Goal: Transaction & Acquisition: Purchase product/service

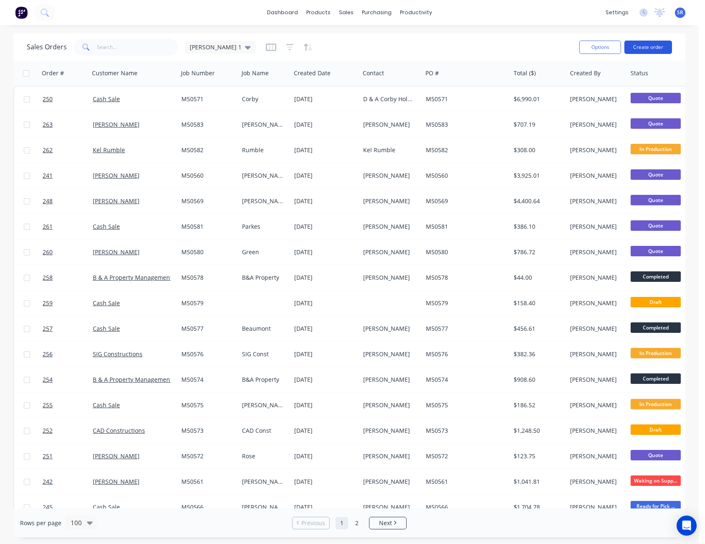
click at [653, 44] on button "Create order" at bounding box center [648, 47] width 48 height 13
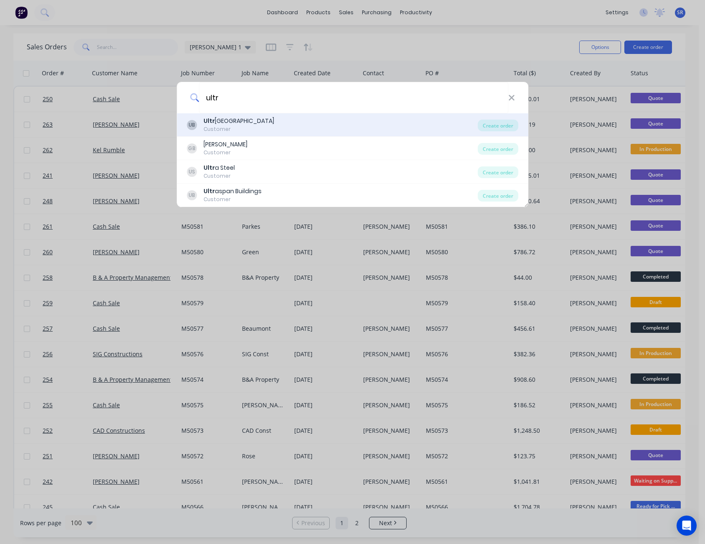
type input "ultr"
click at [230, 127] on div "Customer" at bounding box center [239, 129] width 71 height 8
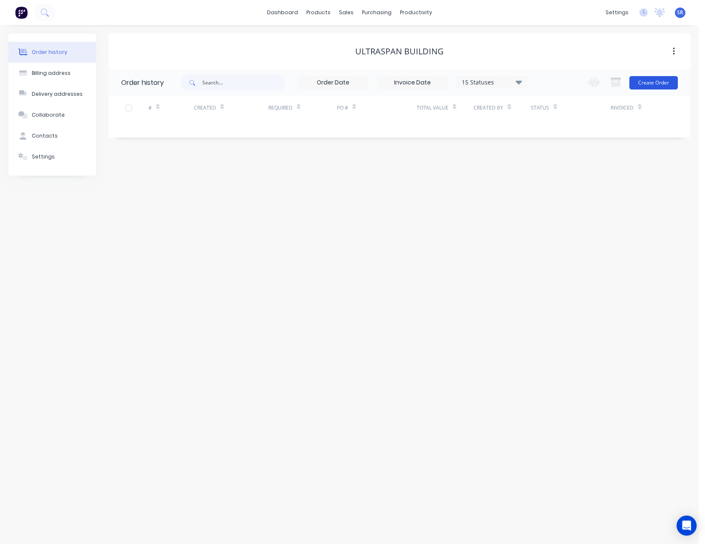
click at [655, 82] on button "Create Order" at bounding box center [653, 82] width 48 height 13
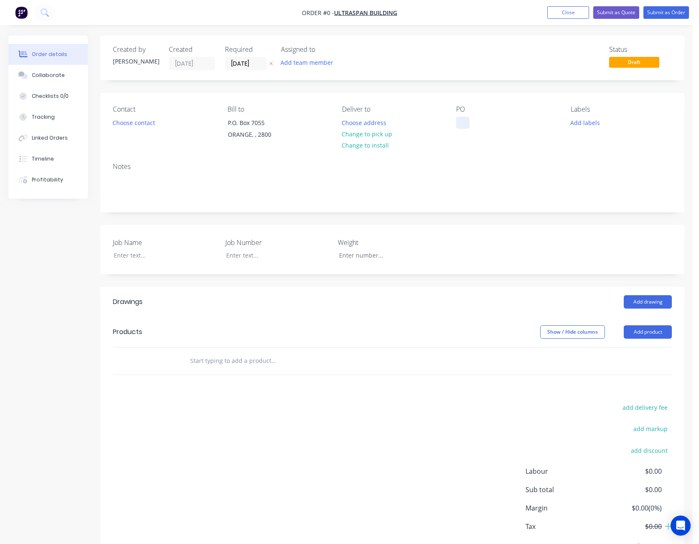
click at [461, 124] on div at bounding box center [462, 123] width 13 height 12
click at [129, 255] on div "Order details Collaborate Checklists 0/0 Tracking Linked Orders Timeline Profit…" at bounding box center [346, 312] width 693 height 553
click at [655, 331] on button "Add product" at bounding box center [648, 331] width 48 height 13
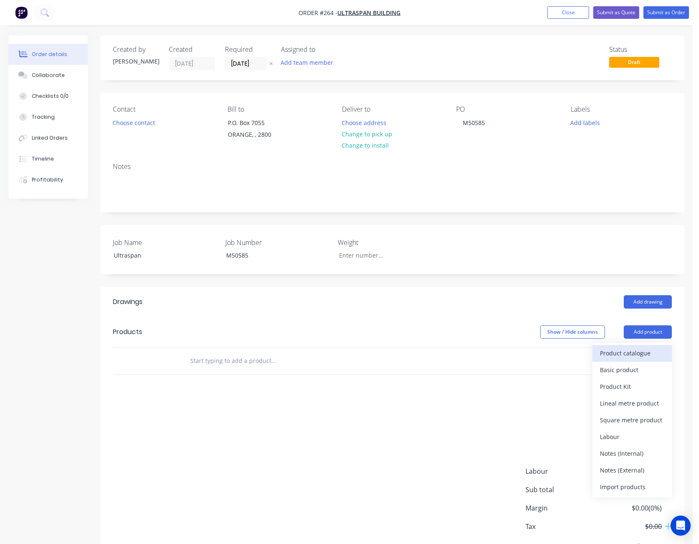
click at [633, 355] on div "Product catalogue" at bounding box center [632, 353] width 64 height 12
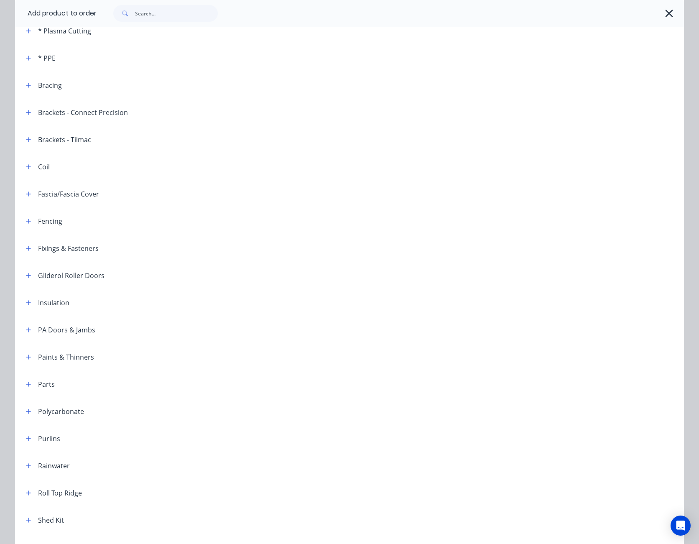
scroll to position [167, 0]
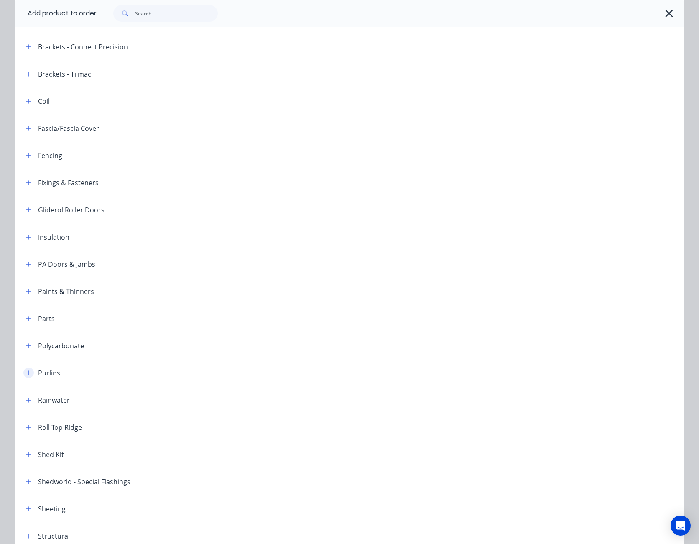
click at [26, 370] on icon "button" at bounding box center [28, 373] width 5 height 6
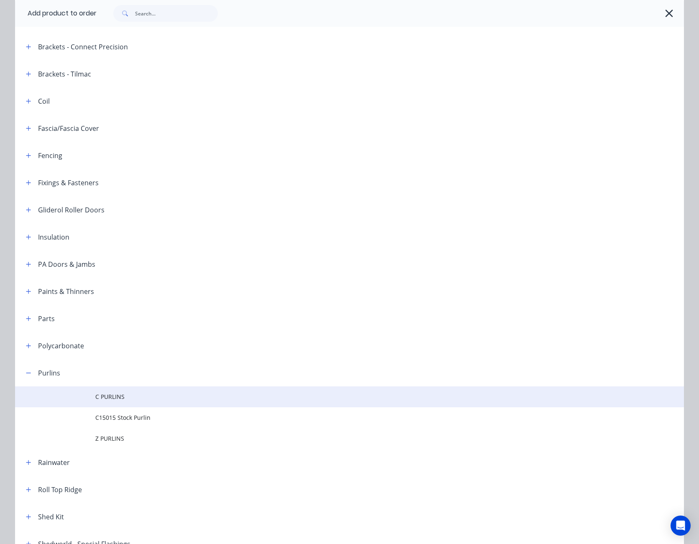
click at [115, 397] on span "C PURLINS" at bounding box center [330, 396] width 471 height 9
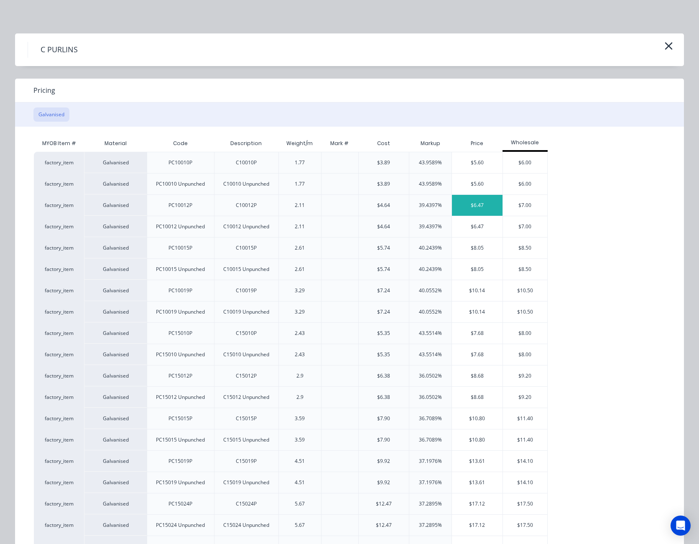
click at [479, 200] on div "$6.47" at bounding box center [477, 205] width 51 height 21
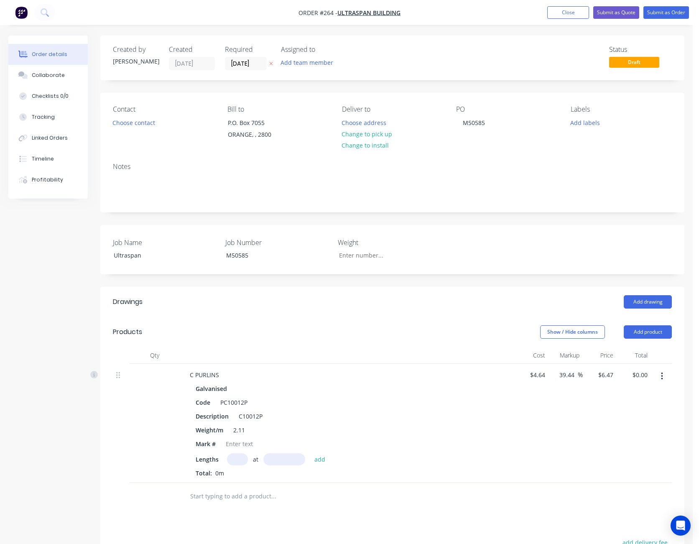
click at [233, 459] on input "text" at bounding box center [237, 459] width 21 height 12
type input "1"
type input "6023"
click at [310, 453] on button "add" at bounding box center [320, 458] width 20 height 11
type input "$38.97"
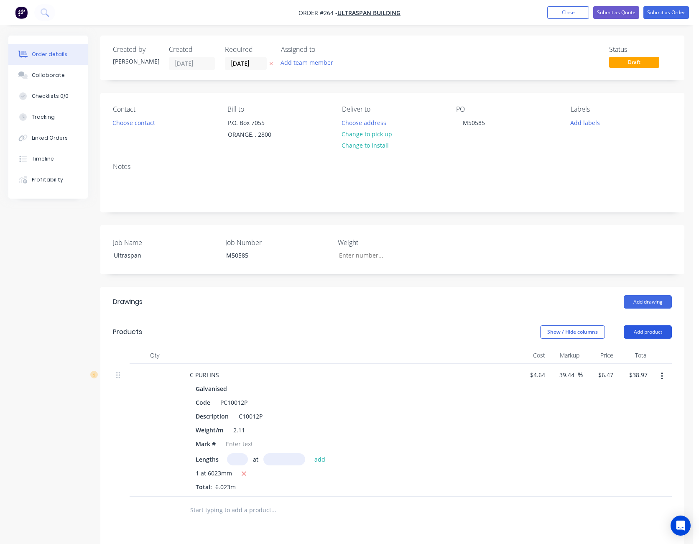
click at [651, 331] on button "Add product" at bounding box center [648, 331] width 48 height 13
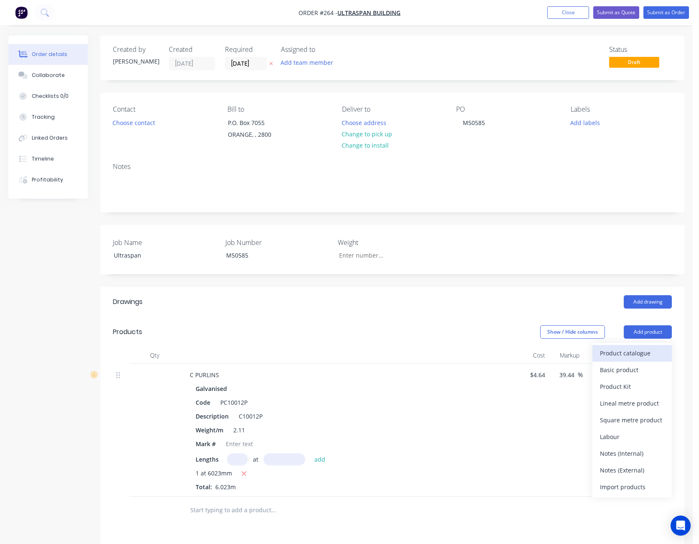
click at [646, 347] on button "Product catalogue" at bounding box center [631, 353] width 79 height 17
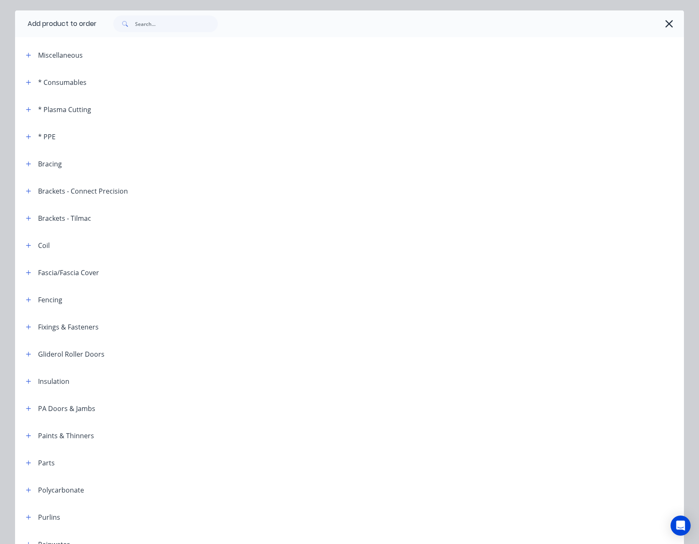
scroll to position [42, 0]
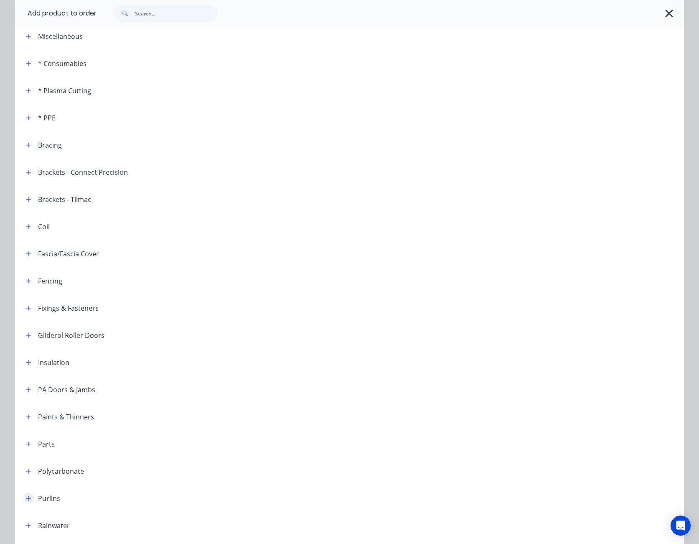
click at [26, 498] on icon "button" at bounding box center [28, 498] width 5 height 5
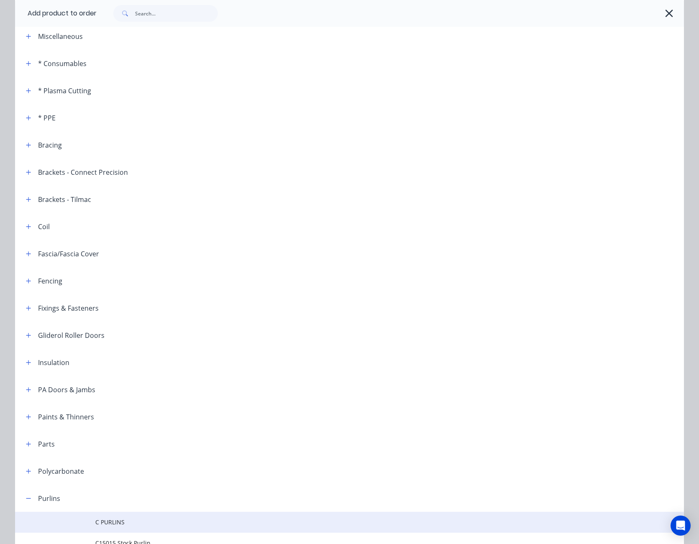
click at [117, 518] on span "C PURLINS" at bounding box center [330, 521] width 471 height 9
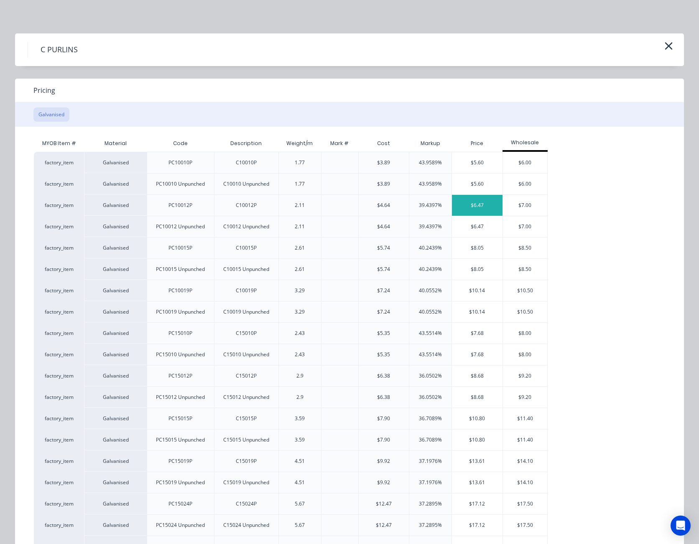
click at [468, 205] on div "$6.47" at bounding box center [477, 205] width 51 height 21
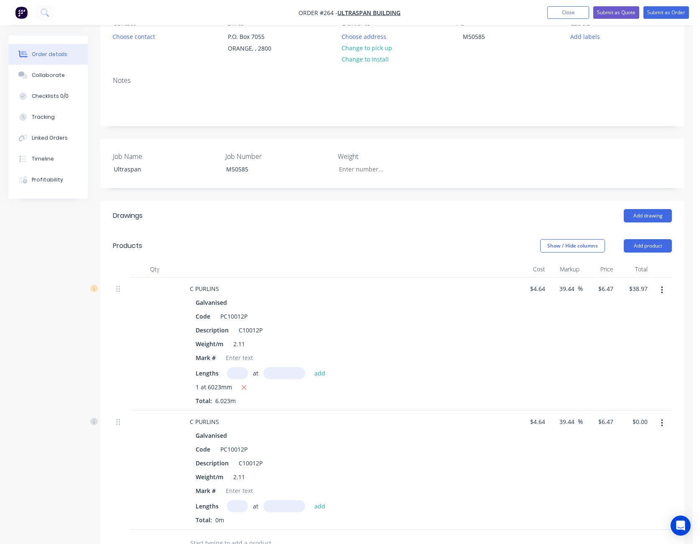
scroll to position [167, 0]
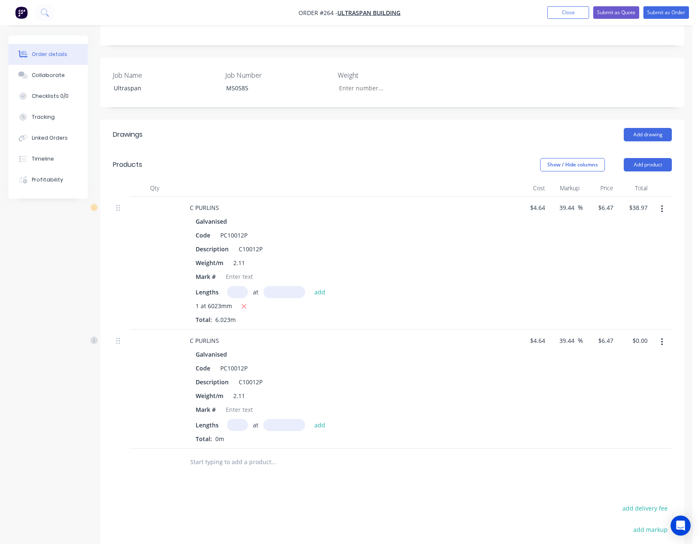
click at [236, 424] on input "text" at bounding box center [237, 425] width 21 height 12
type input "1"
type input "6000"
click at [310, 419] on button "add" at bounding box center [320, 424] width 20 height 11
type input "$38.82"
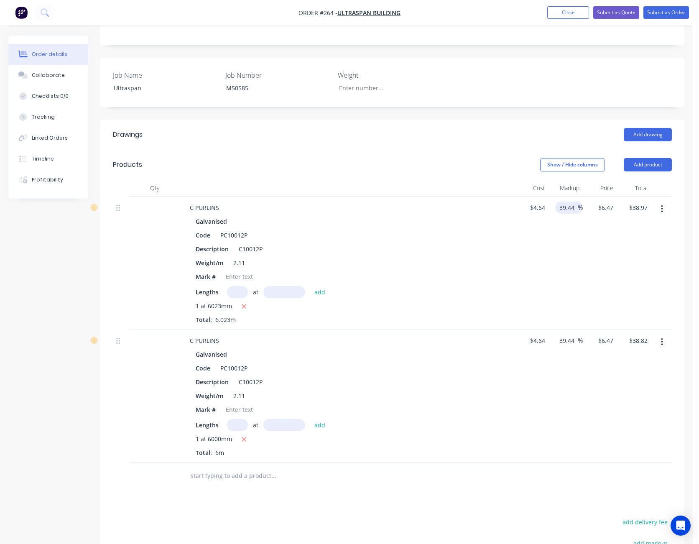
click at [565, 205] on input "39.44" at bounding box center [567, 207] width 19 height 12
type input "20"
type input "5.568"
type input "$33.54"
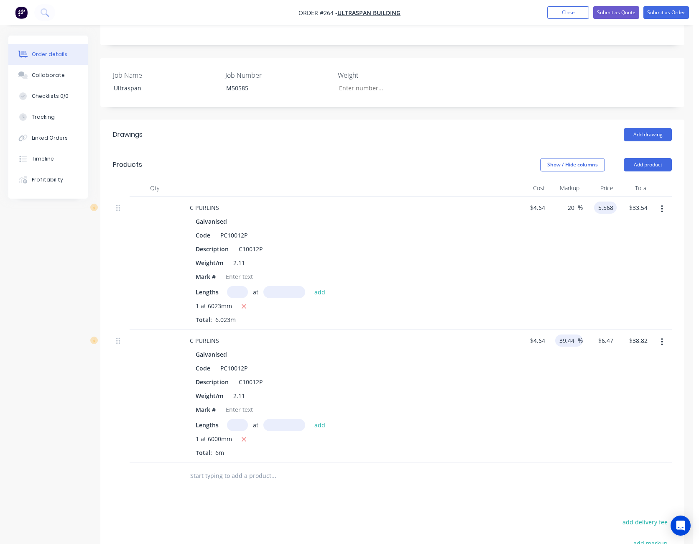
type input "$5.568"
click at [571, 343] on input "39.44" at bounding box center [567, 340] width 19 height 12
type input "20"
type input "5.568"
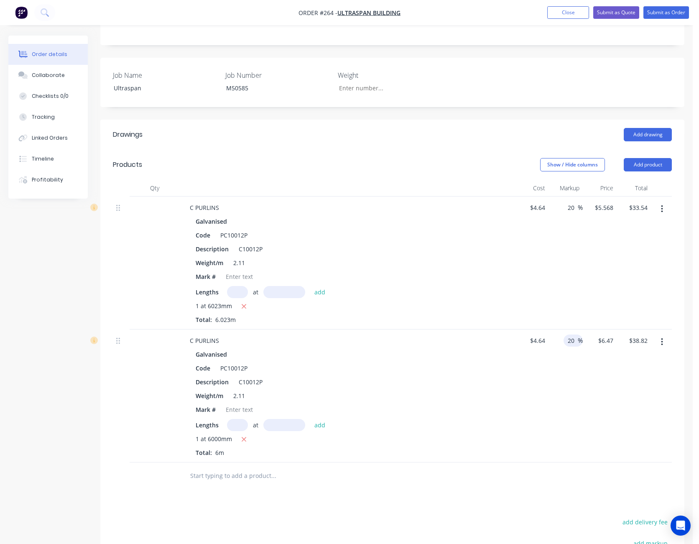
type input "$33.41"
type input "5.50"
type input "18.53"
type input "$5.50"
type input "33.00"
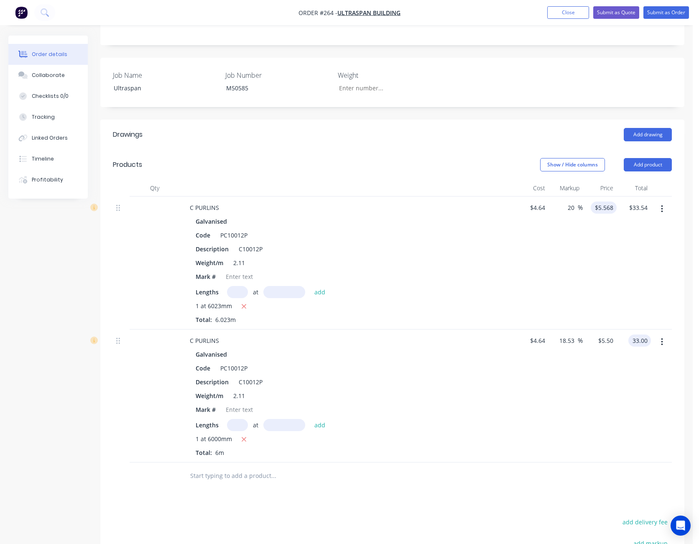
type input "5.568"
type input "$33.00"
click at [598, 206] on input "5.568" at bounding box center [606, 207] width 19 height 12
type input "5.50"
type input "18.53"
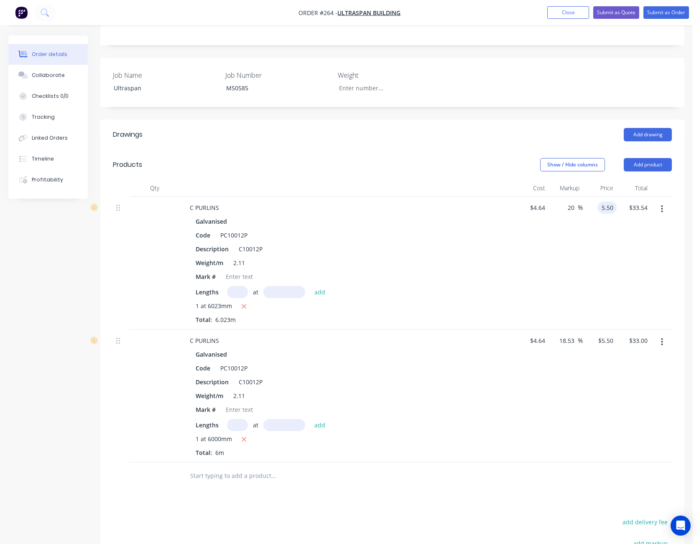
type input "$5.50"
type input "33.13"
type input "18.55"
type input "$5.5006"
type input "$33.13"
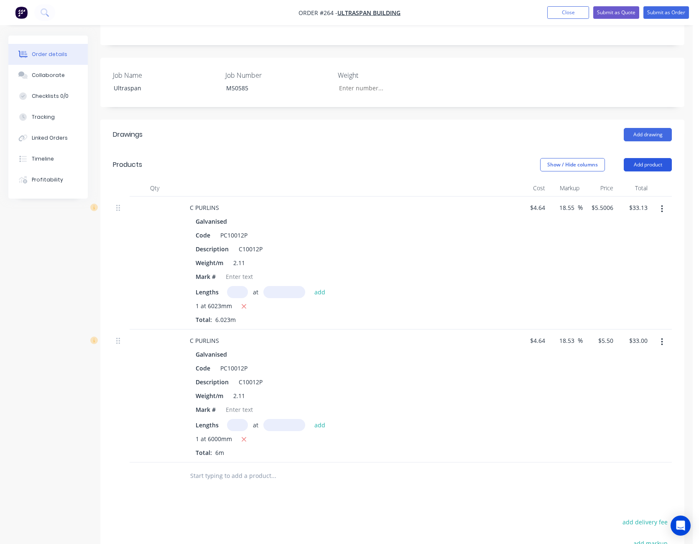
click at [655, 166] on button "Add product" at bounding box center [648, 164] width 48 height 13
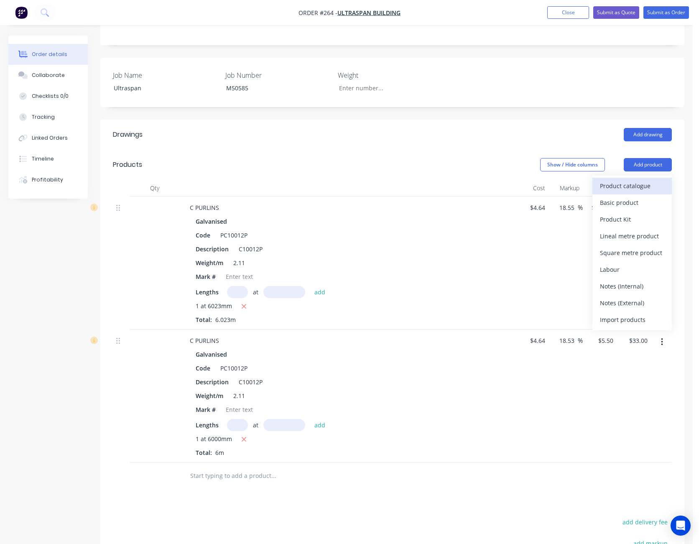
click at [643, 188] on div "Product catalogue" at bounding box center [632, 186] width 64 height 12
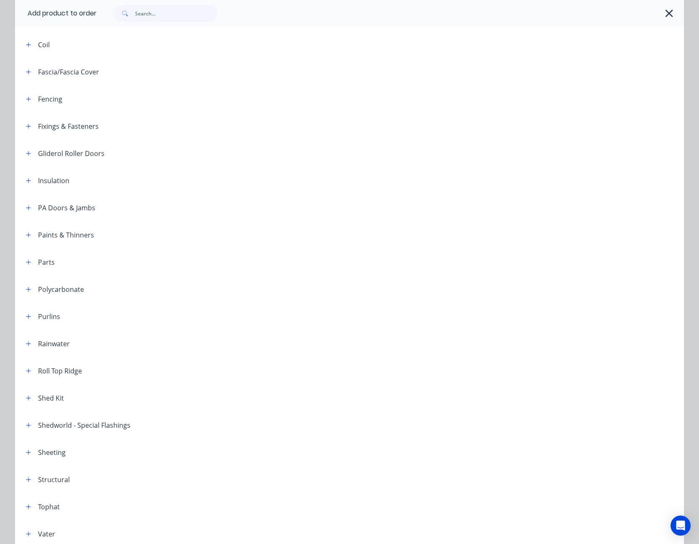
scroll to position [209, 0]
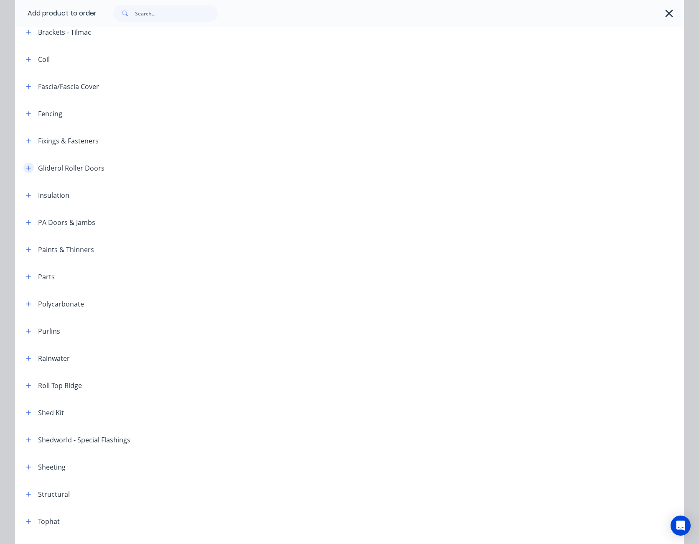
click at [28, 167] on icon "button" at bounding box center [28, 168] width 5 height 6
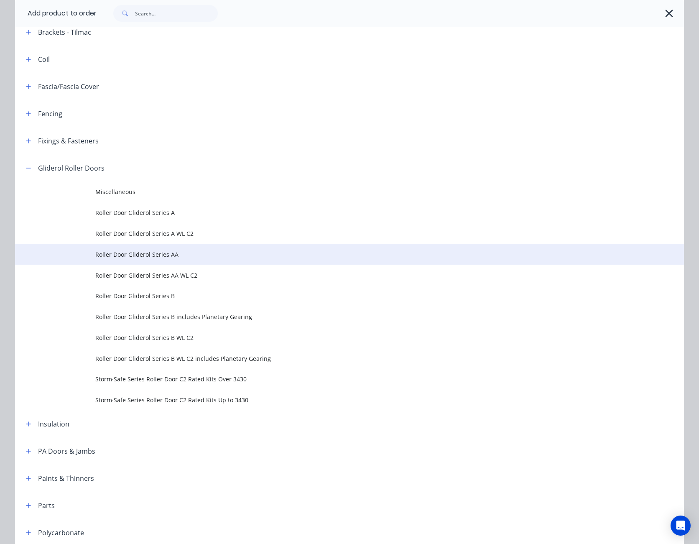
click at [150, 254] on span "Roller Door Gliderol Series AA" at bounding box center [330, 254] width 471 height 9
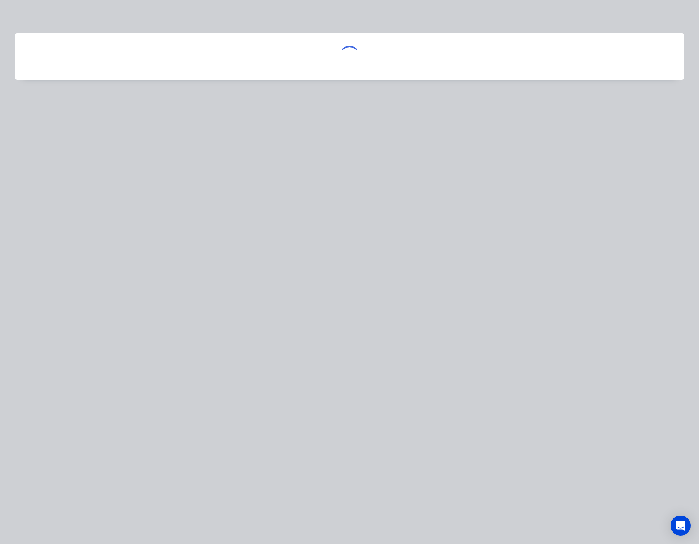
scroll to position [0, 0]
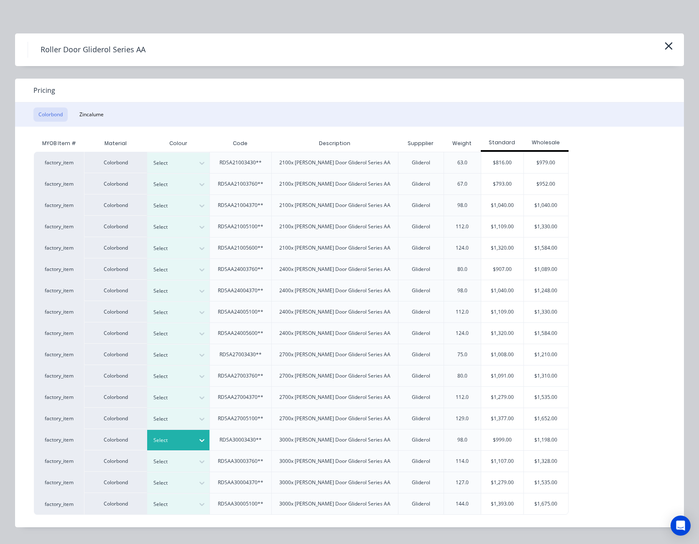
click at [202, 441] on icon at bounding box center [201, 440] width 5 height 3
click at [503, 437] on div "$999.00" at bounding box center [502, 439] width 42 height 21
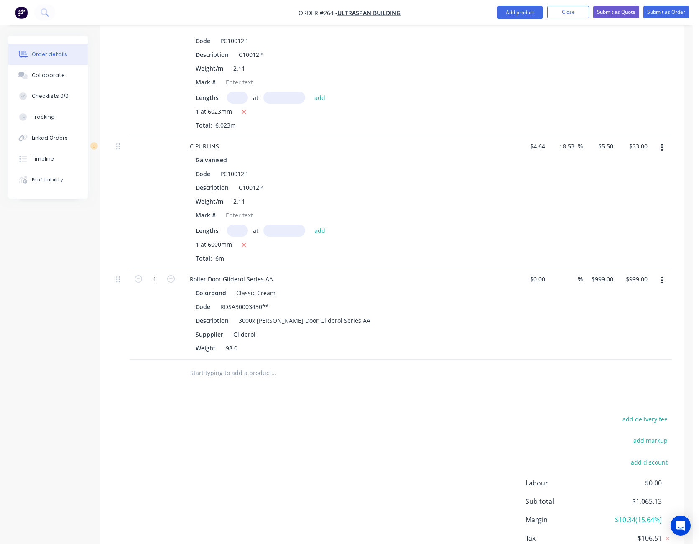
scroll to position [376, 0]
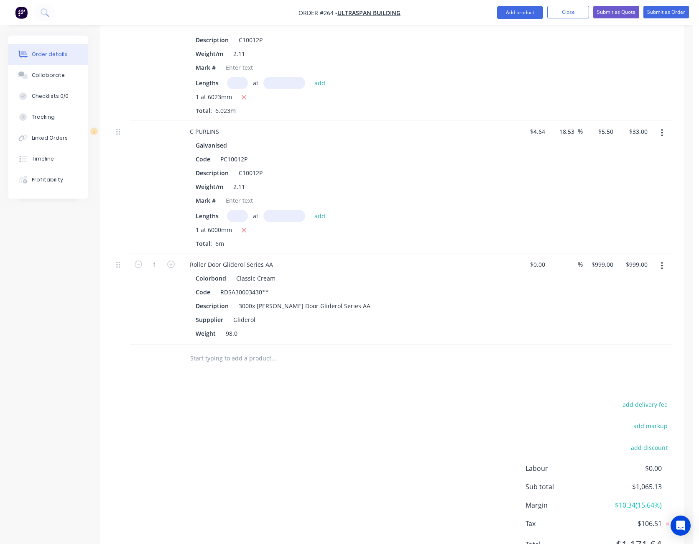
click at [662, 267] on icon "button" at bounding box center [662, 265] width 2 height 9
click at [625, 336] on div "Delete" at bounding box center [632, 338] width 64 height 12
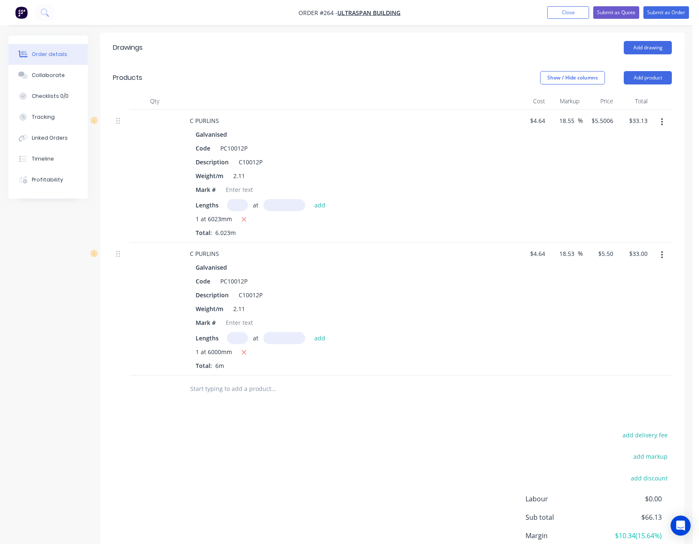
scroll to position [117, 0]
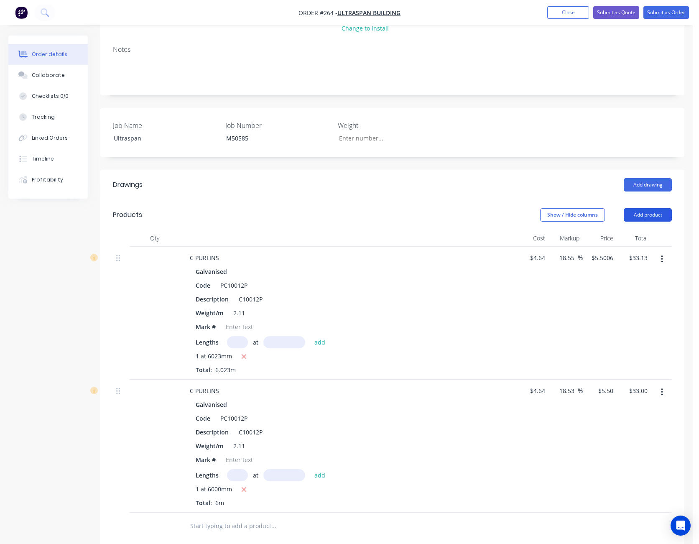
click at [650, 219] on button "Add product" at bounding box center [648, 214] width 48 height 13
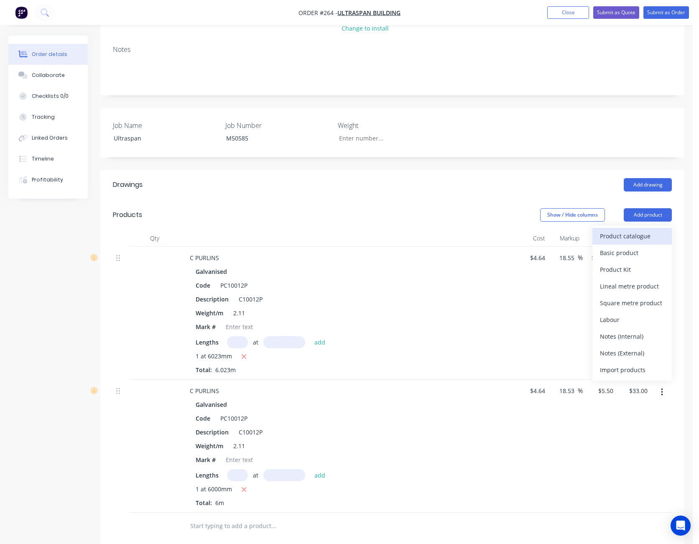
click at [644, 238] on div "Product catalogue" at bounding box center [632, 236] width 64 height 12
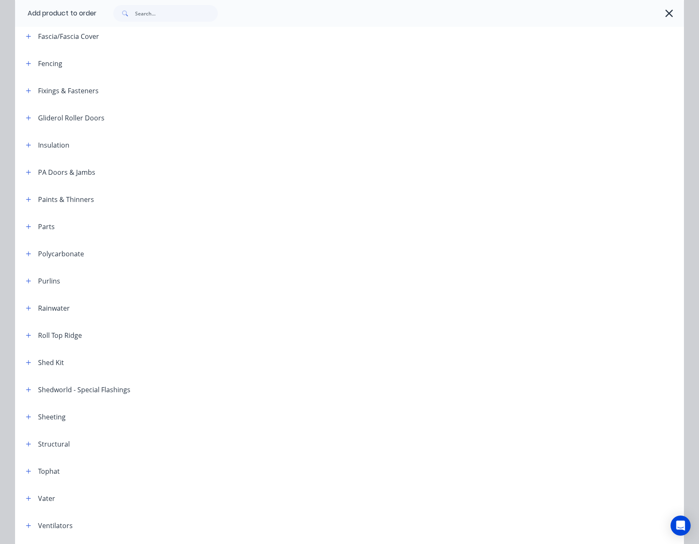
scroll to position [293, 0]
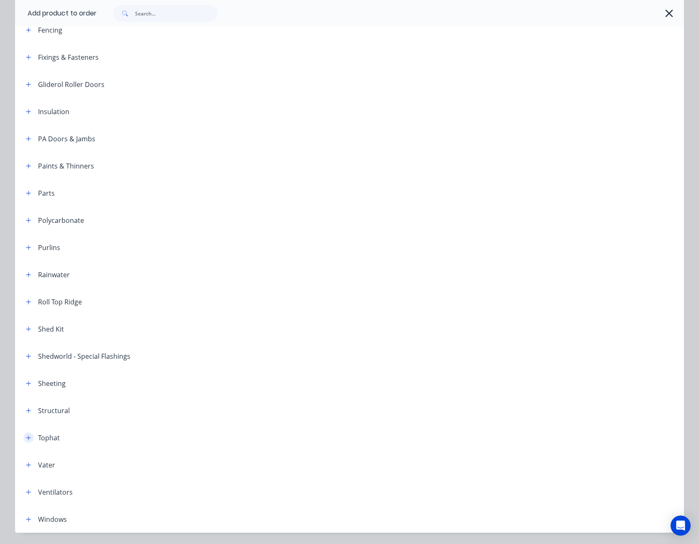
click at [23, 434] on button "button" at bounding box center [28, 437] width 10 height 10
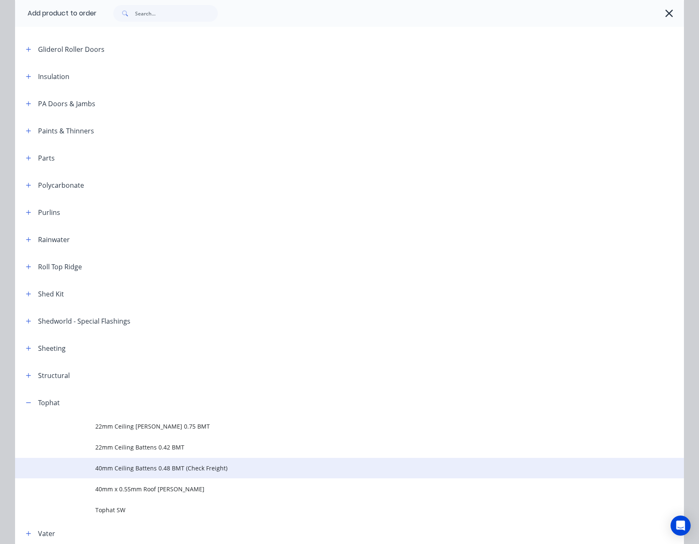
scroll to position [376, 0]
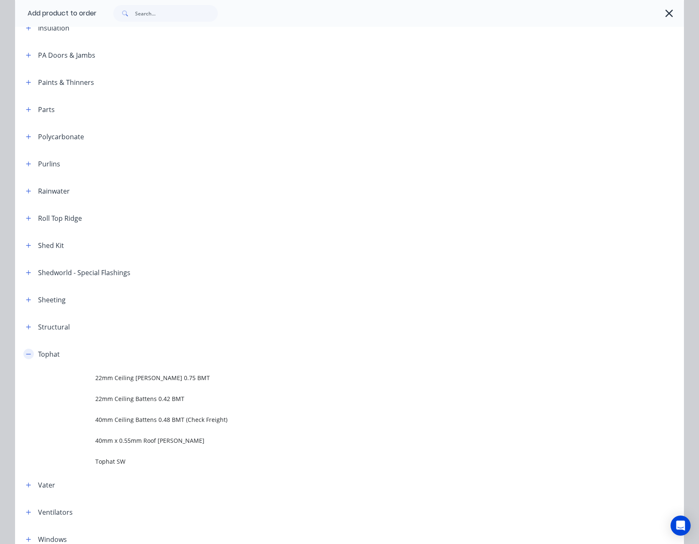
click at [26, 353] on icon "button" at bounding box center [28, 354] width 5 height 6
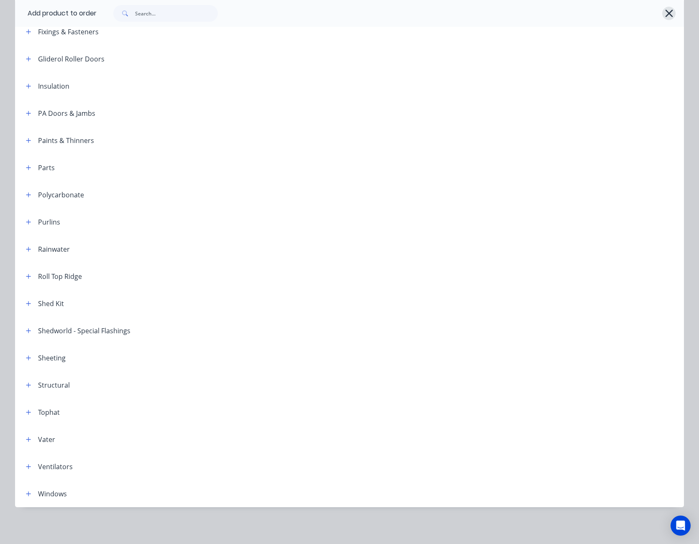
click at [666, 13] on icon "button" at bounding box center [669, 14] width 8 height 8
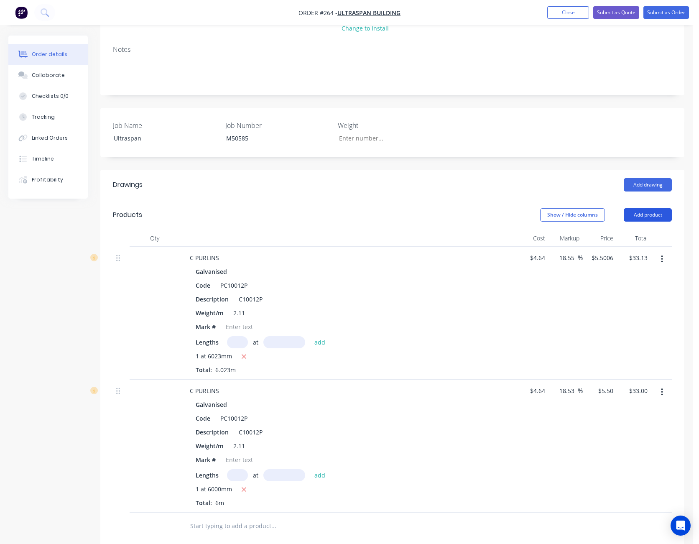
click at [649, 216] on button "Add product" at bounding box center [648, 214] width 48 height 13
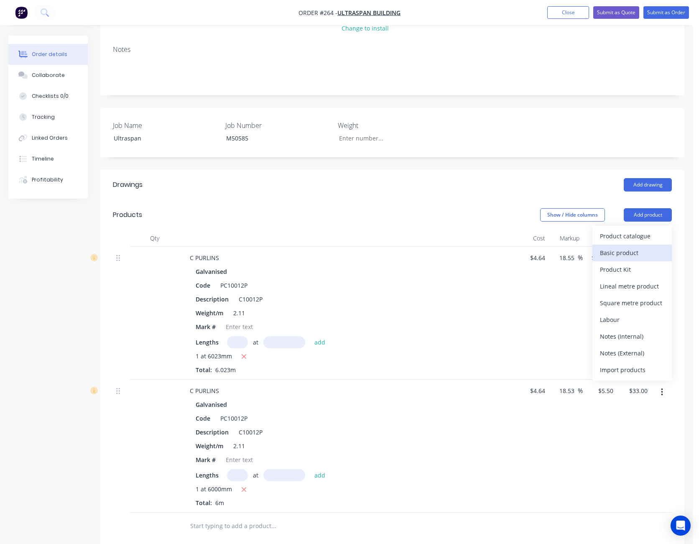
click at [632, 251] on div "Basic product" at bounding box center [632, 253] width 64 height 12
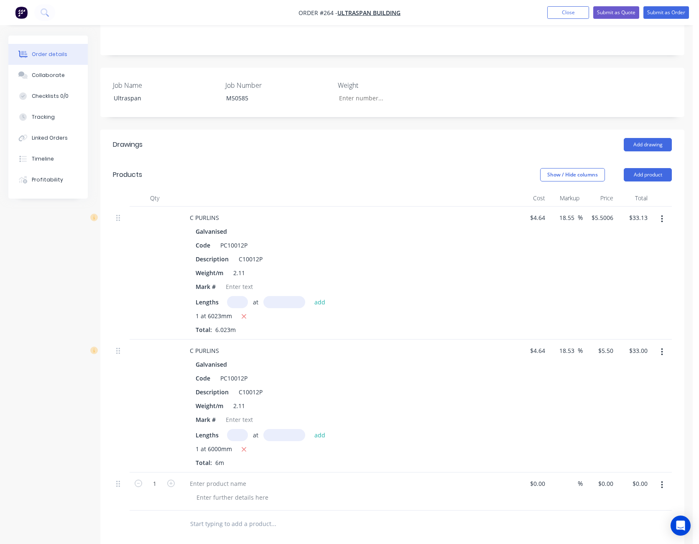
scroll to position [201, 0]
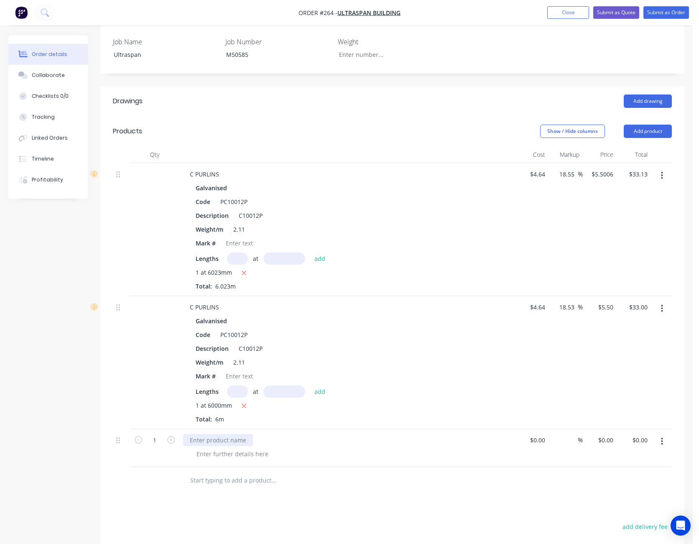
click at [210, 443] on div at bounding box center [218, 440] width 70 height 12
click at [211, 453] on div at bounding box center [232, 454] width 85 height 12
type input "$0.00"
click at [171, 441] on icon "button" at bounding box center [171, 440] width 8 height 8
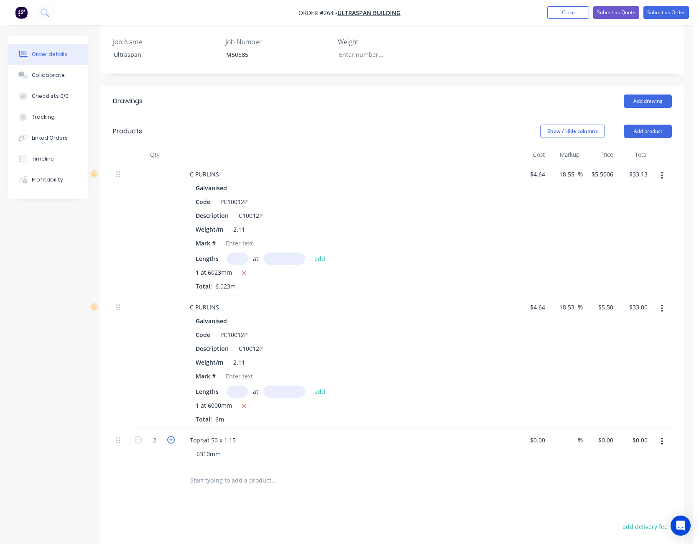
type input "3"
click at [657, 133] on button "Add product" at bounding box center [648, 131] width 48 height 13
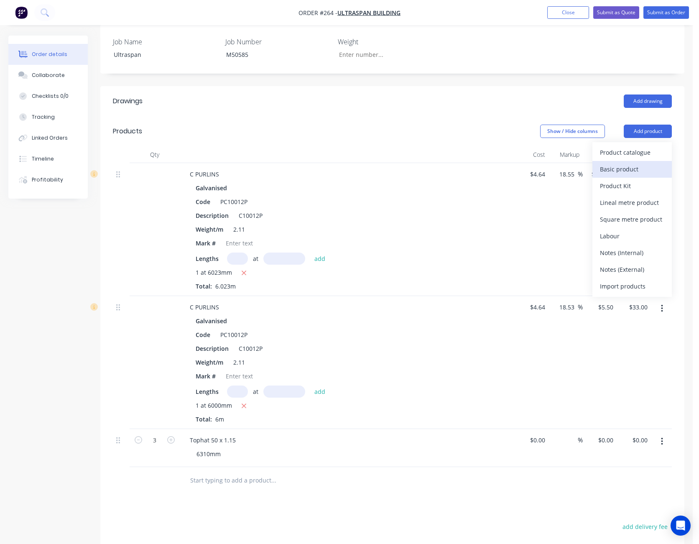
click at [640, 169] on div "Basic product" at bounding box center [632, 169] width 64 height 12
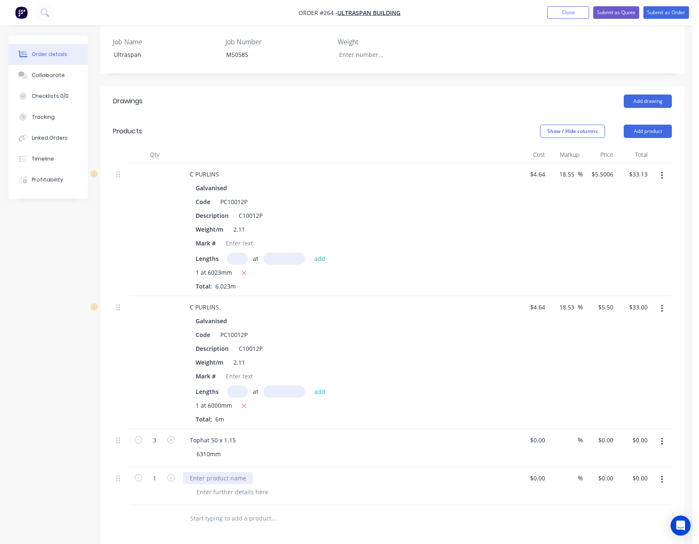
click at [200, 476] on div at bounding box center [218, 478] width 70 height 12
click at [209, 493] on div at bounding box center [232, 492] width 85 height 12
type input "$0.00"
click at [171, 480] on icon "button" at bounding box center [171, 478] width 8 height 8
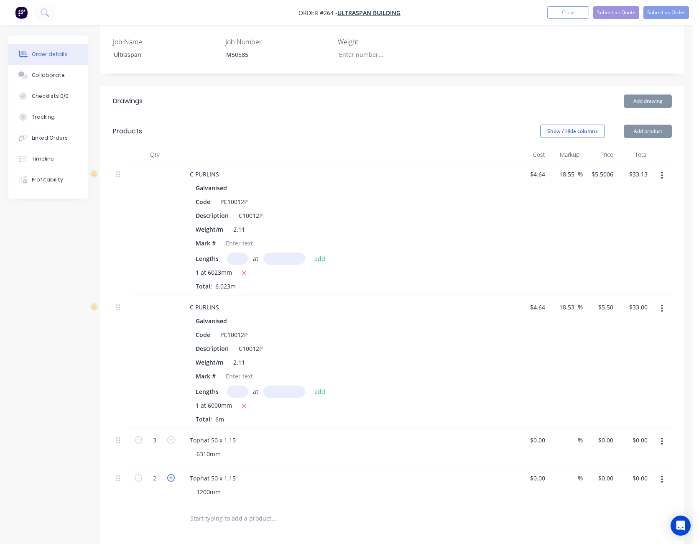
click at [171, 480] on icon "button" at bounding box center [171, 478] width 8 height 8
type input "3"
click at [649, 135] on button "Add product" at bounding box center [648, 131] width 48 height 13
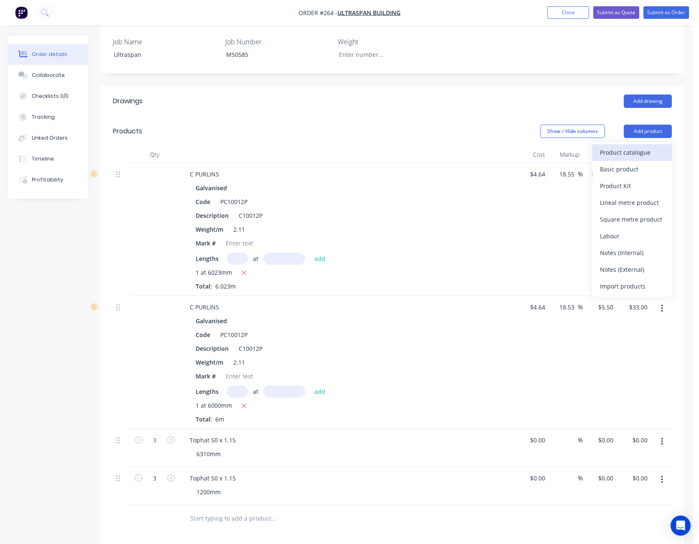
click at [645, 148] on div "Product catalogue" at bounding box center [632, 152] width 64 height 12
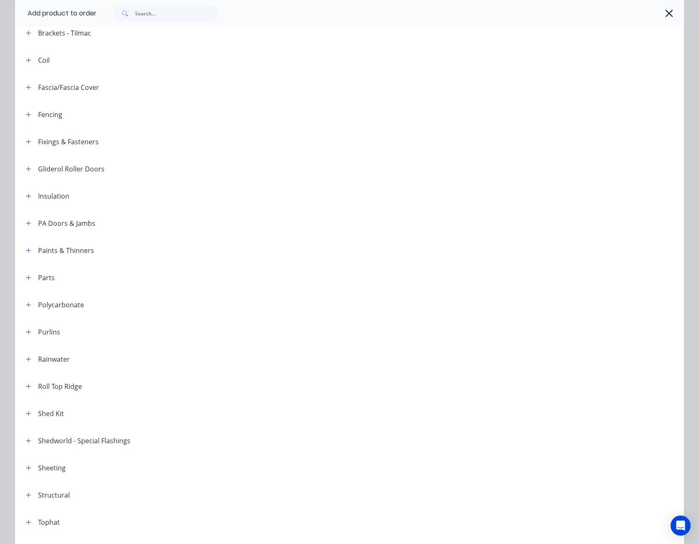
scroll to position [251, 0]
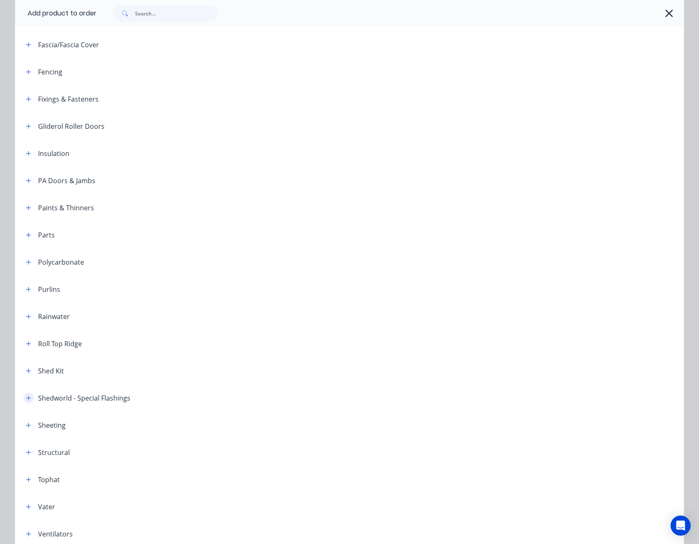
click at [26, 397] on icon "button" at bounding box center [28, 398] width 5 height 6
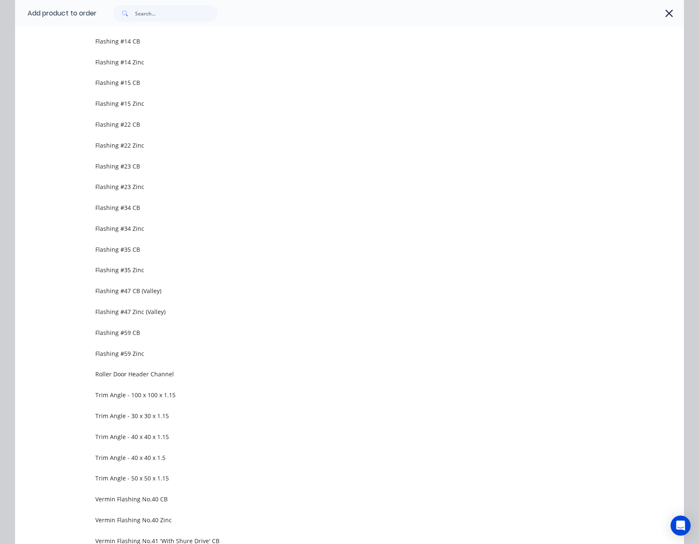
scroll to position [1003, 0]
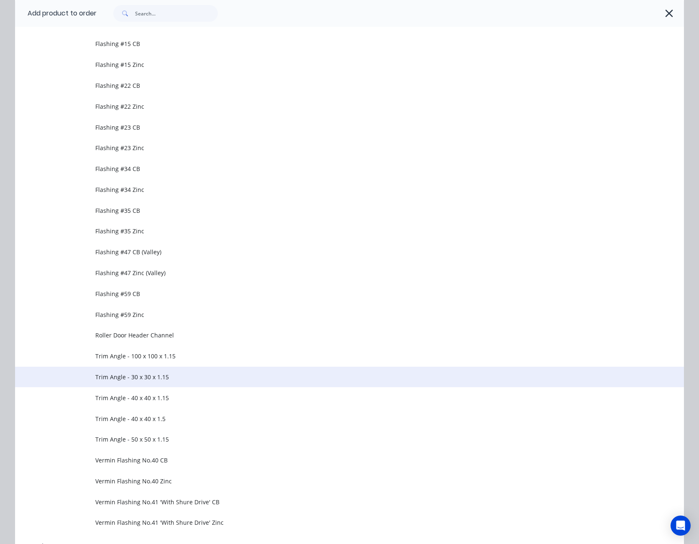
click at [138, 376] on span "Trim Angle - 30 x 30 x 1.15" at bounding box center [330, 376] width 471 height 9
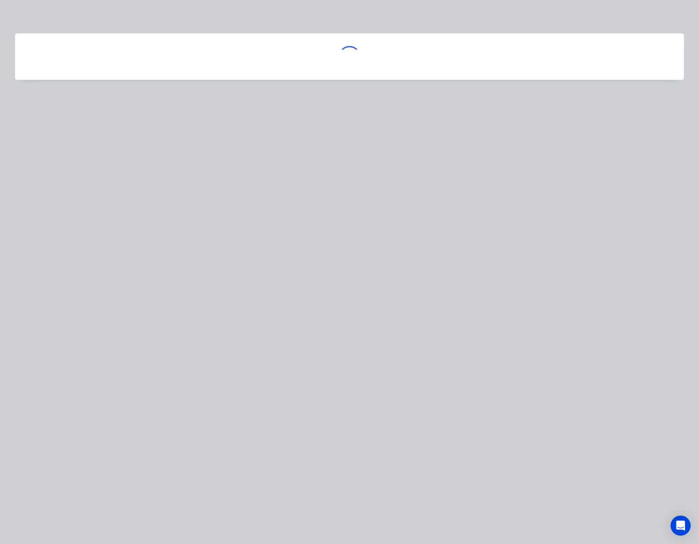
scroll to position [0, 0]
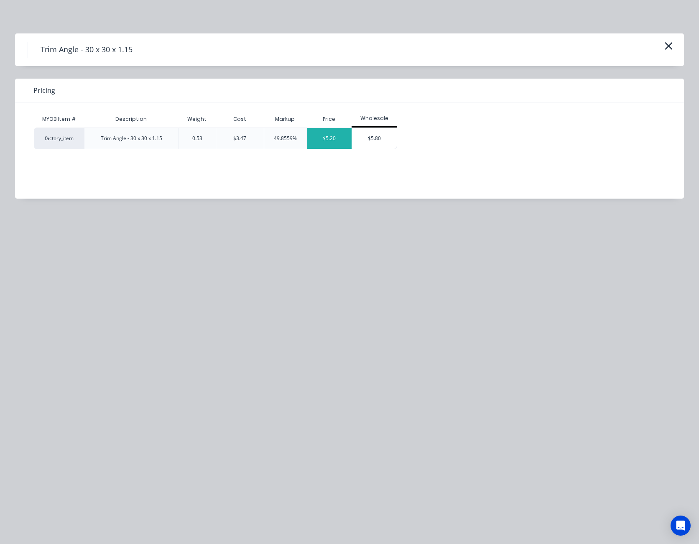
click at [336, 142] on div "$5.20" at bounding box center [329, 138] width 45 height 21
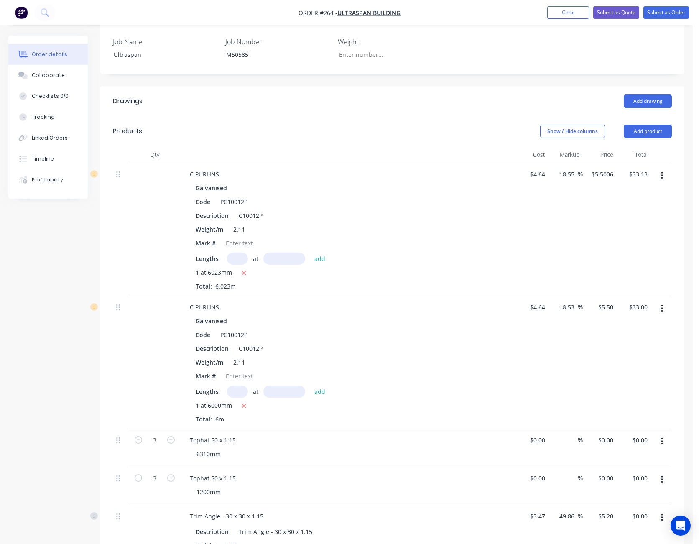
scroll to position [326, 0]
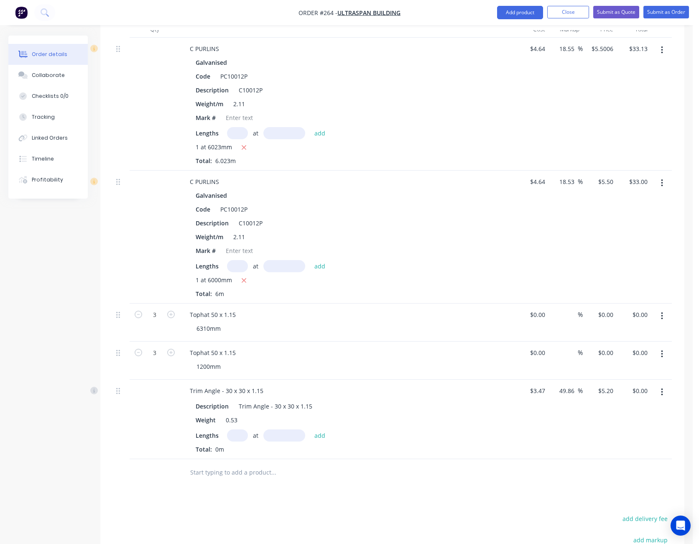
click at [245, 433] on input "text" at bounding box center [237, 435] width 21 height 12
type input "12"
type input "2400"
click at [310, 429] on button "add" at bounding box center [320, 434] width 20 height 11
type input "$149.76"
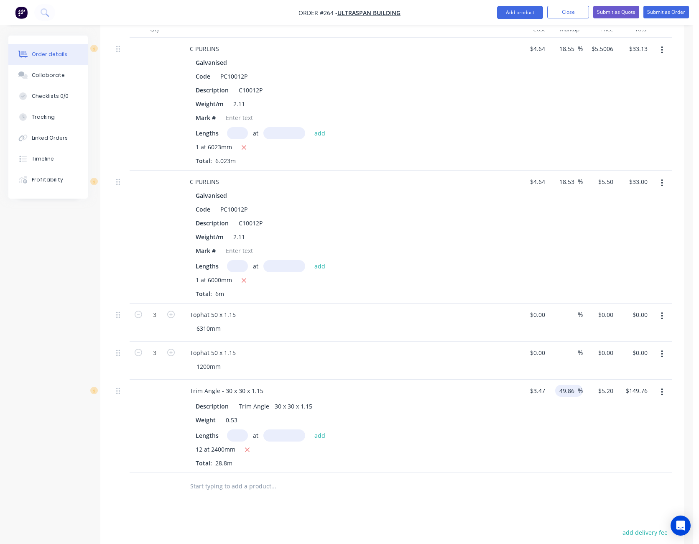
click at [569, 394] on input "49.86" at bounding box center [567, 391] width 19 height 12
type input "25"
type input "4.3375"
type input "$124.92"
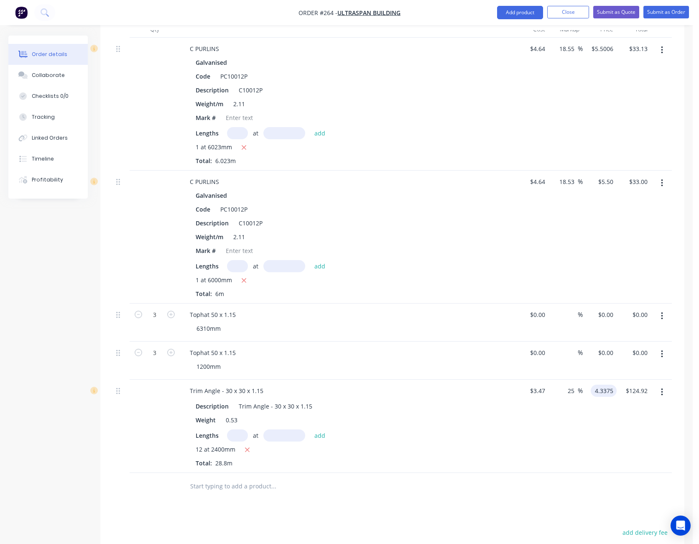
type input "$4.3375"
click at [580, 423] on div "25 25 %" at bounding box center [565, 426] width 34 height 93
click at [535, 315] on div "0 0" at bounding box center [531, 322] width 34 height 38
type input "$0.00"
click at [491, 316] on div "Tophat 50 x 1.15" at bounding box center [347, 314] width 328 height 12
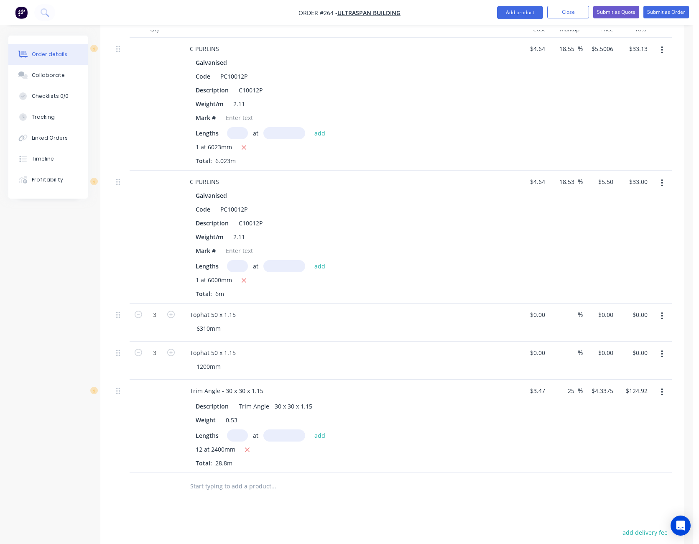
click at [663, 316] on button "button" at bounding box center [662, 315] width 20 height 15
click at [622, 383] on div "Delete" at bounding box center [632, 388] width 64 height 12
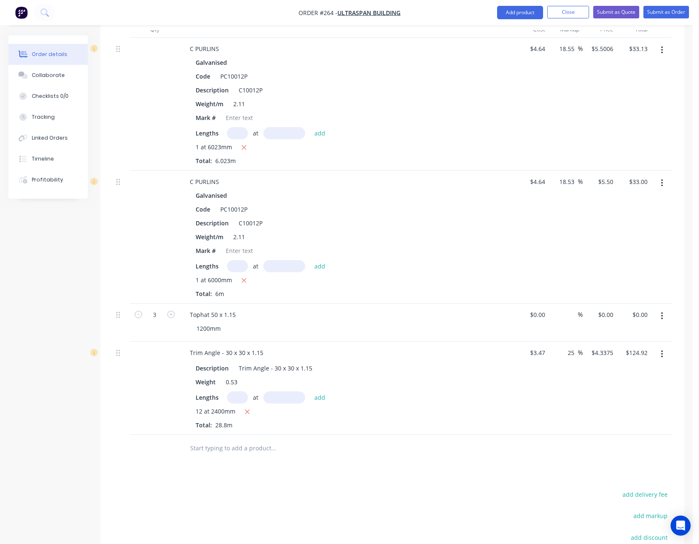
click at [661, 318] on icon "button" at bounding box center [662, 316] width 2 height 8
click at [636, 383] on div "Delete" at bounding box center [632, 388] width 64 height 12
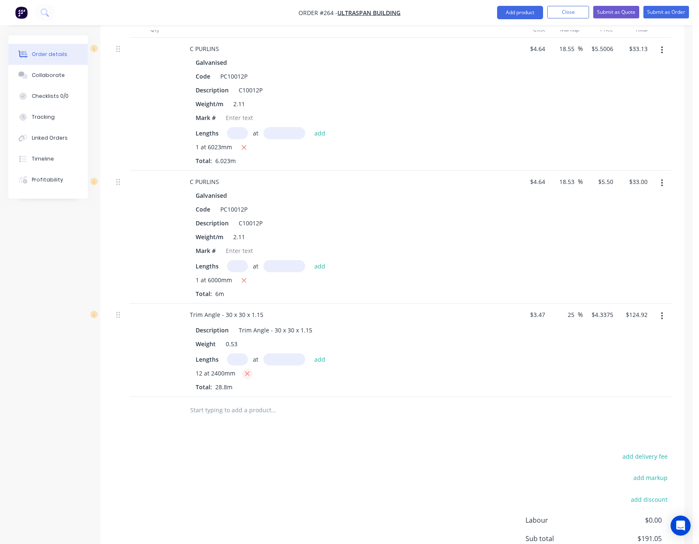
click at [247, 372] on icon "button" at bounding box center [247, 374] width 5 height 8
type input "$0.00"
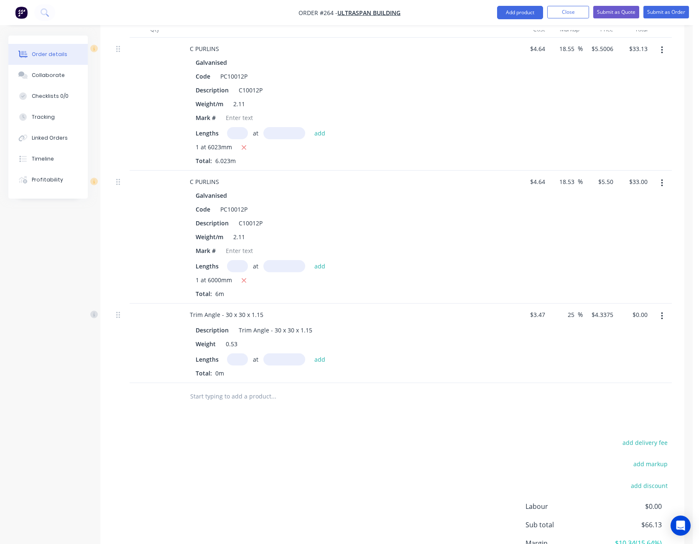
click at [244, 360] on input "text" at bounding box center [237, 359] width 21 height 12
type input "6"
type input "4800"
click at [310, 353] on button "add" at bounding box center [320, 358] width 20 height 11
type input "$124.92"
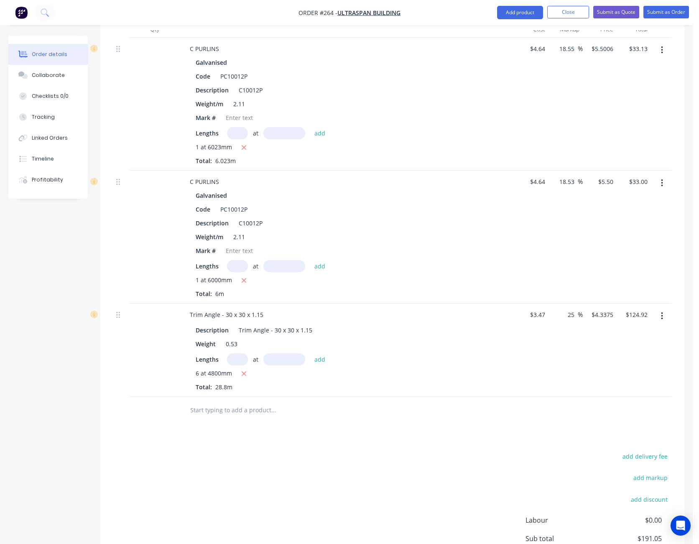
click at [655, 413] on div at bounding box center [392, 410] width 559 height 27
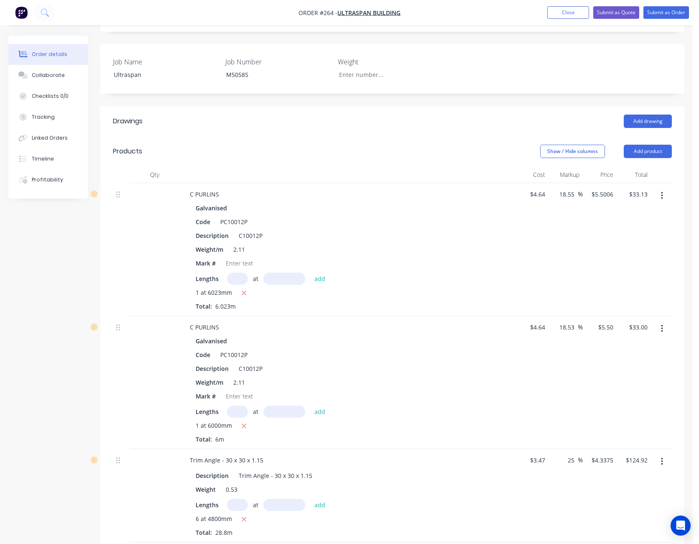
scroll to position [251, 0]
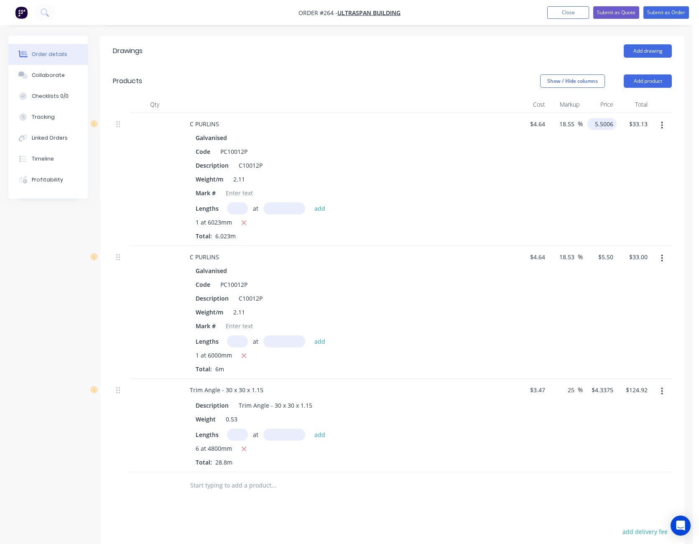
click at [606, 123] on input "5.5006" at bounding box center [604, 124] width 26 height 12
click at [606, 123] on input "5.5006" at bounding box center [605, 124] width 23 height 12
type input "5.50"
type input "18.53"
type input "$5.50"
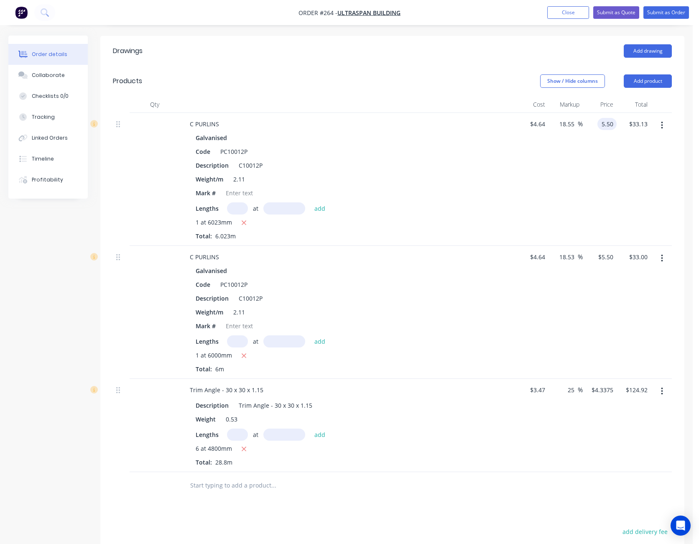
type input "33.13"
type input "18.55"
type input "$5.5006"
type input "$33.13"
click at [602, 183] on div "$5.5006 $5.50" at bounding box center [600, 179] width 34 height 133
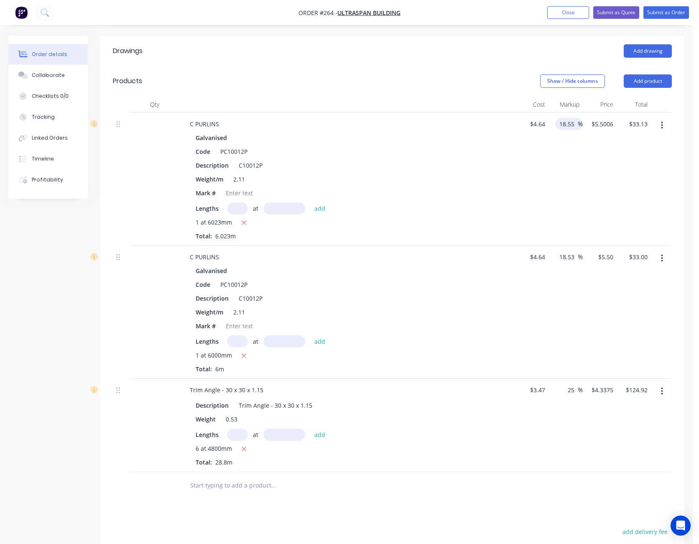
click at [568, 125] on input "18.55" at bounding box center [567, 124] width 19 height 12
type input "18.53"
type input "$5.4998"
click at [583, 170] on div "$5.4998 $5.4998" at bounding box center [600, 179] width 34 height 133
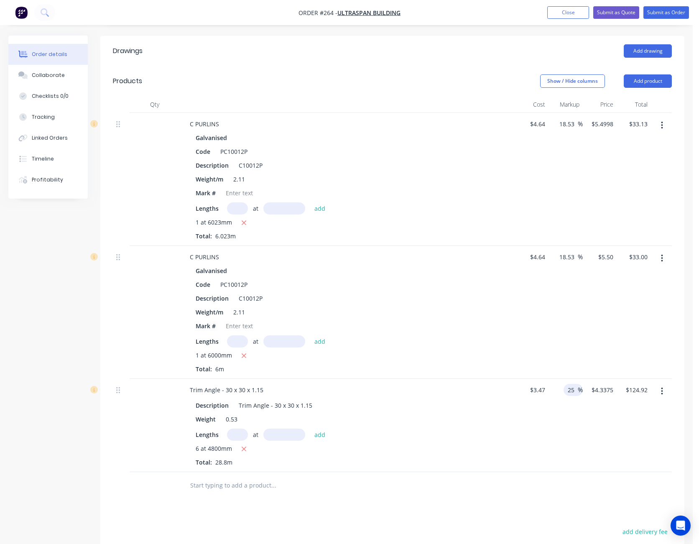
click at [568, 390] on input "25" at bounding box center [572, 390] width 11 height 12
type input "20"
type input "4.164"
type input "$119.92"
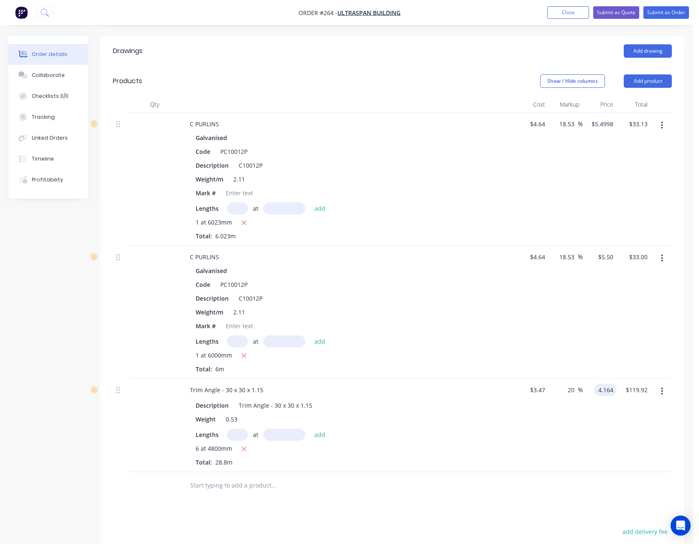
type input "$4.164"
click at [576, 451] on div "20 20 %" at bounding box center [565, 425] width 34 height 93
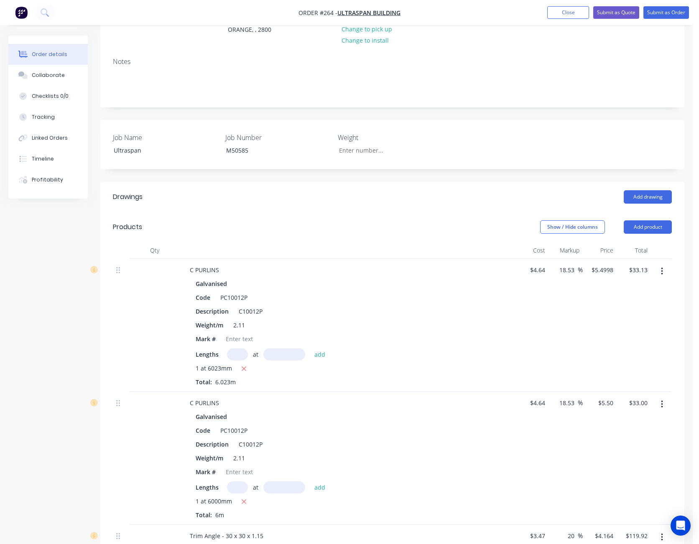
scroll to position [125, 0]
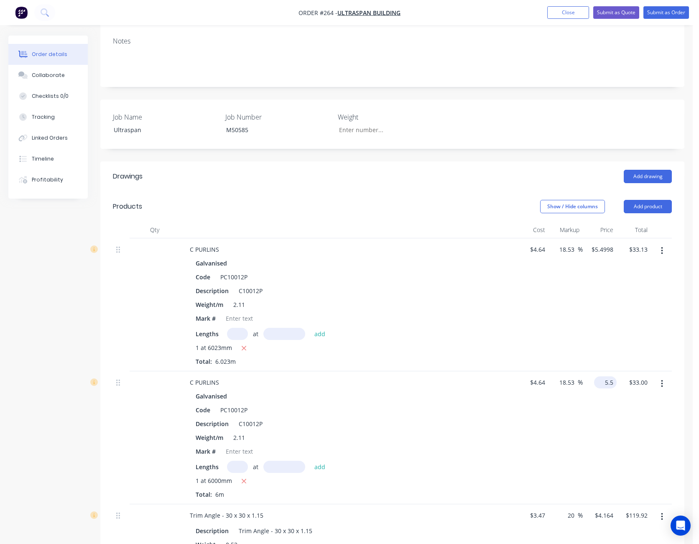
click at [609, 380] on input "5.5" at bounding box center [606, 382] width 19 height 12
click at [609, 380] on input "5.5" at bounding box center [610, 382] width 13 height 12
type input "$5.4998"
type input "33.00"
type input "$5.50"
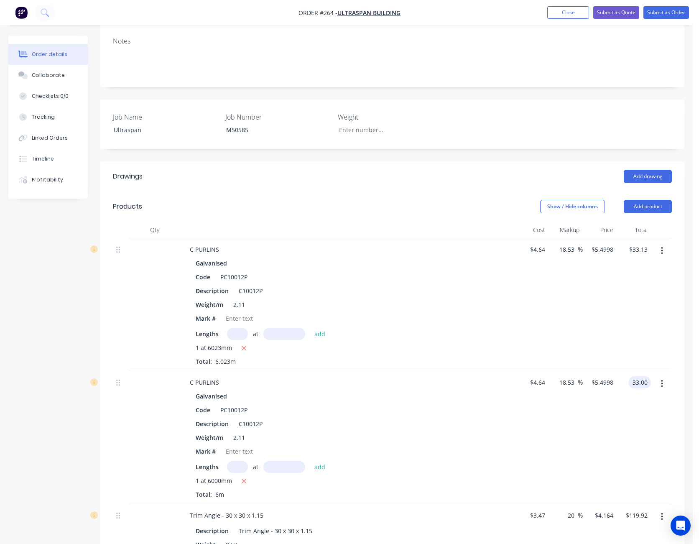
type input "$33.00"
click at [594, 438] on div "$5.50 $5.4998" at bounding box center [600, 437] width 34 height 133
click at [597, 250] on input "5.4998" at bounding box center [605, 249] width 23 height 12
type input "$5.50"
type input "33.13"
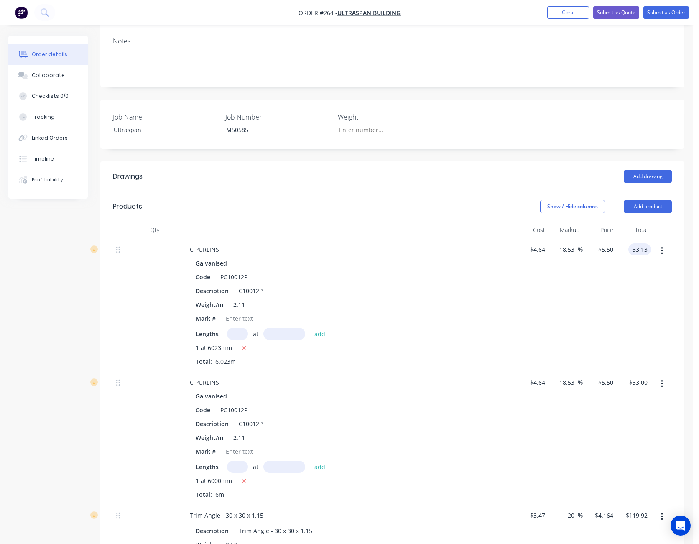
type input "18.55"
type input "$5.5006"
type input "$33.13"
click at [583, 319] on div "$5.5006 $5.5006" at bounding box center [600, 304] width 34 height 133
click at [608, 252] on input "5.5006" at bounding box center [605, 249] width 23 height 12
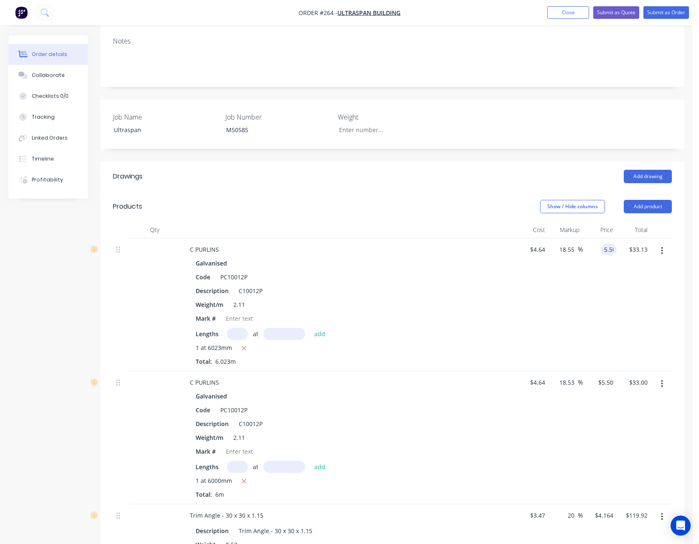
type input "5.50"
type input "18.53"
type input "$5.50"
type input "33.13"
type input "18.55"
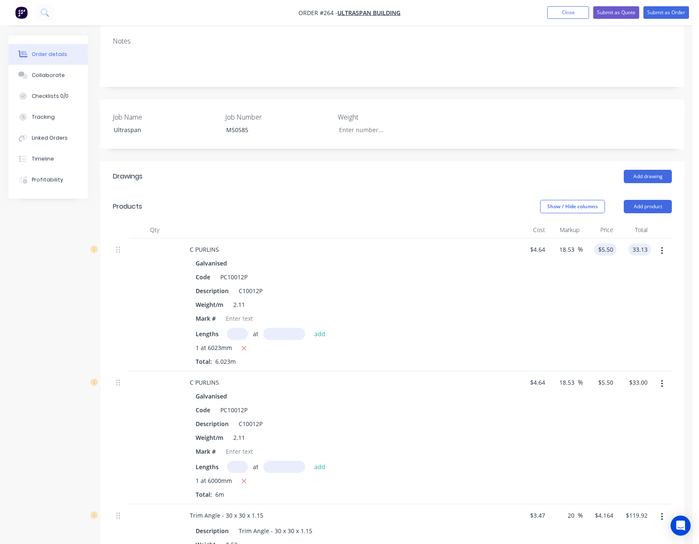
type input "5.5006"
type input "$33.13"
click at [608, 252] on input "5.5006" at bounding box center [606, 249] width 19 height 12
type input "$5.5006"
click at [616, 289] on div "$5.5006 5.5006" at bounding box center [600, 304] width 34 height 133
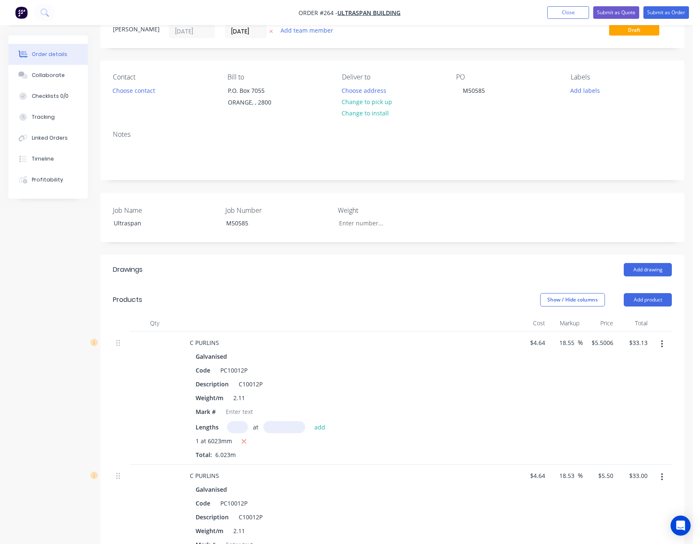
scroll to position [0, 0]
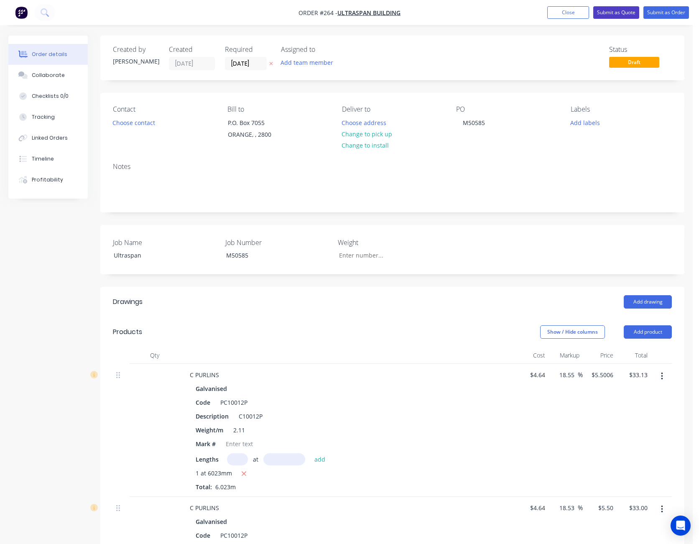
click at [621, 15] on button "Submit as Quote" at bounding box center [616, 12] width 46 height 13
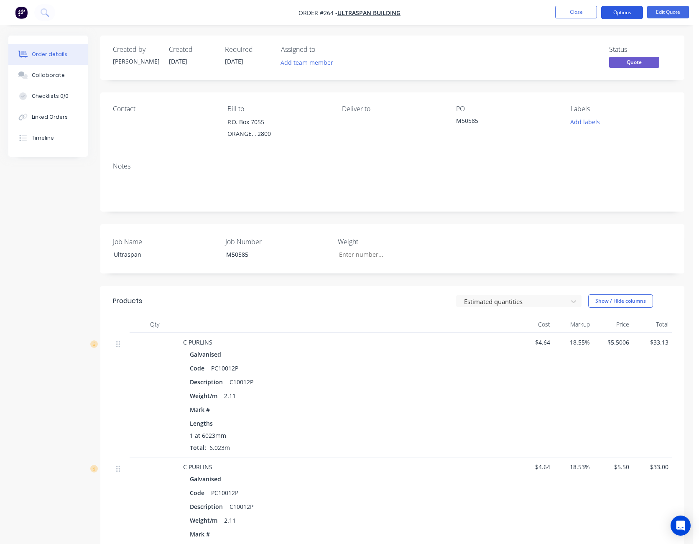
click at [629, 13] on button "Options" at bounding box center [622, 12] width 42 height 13
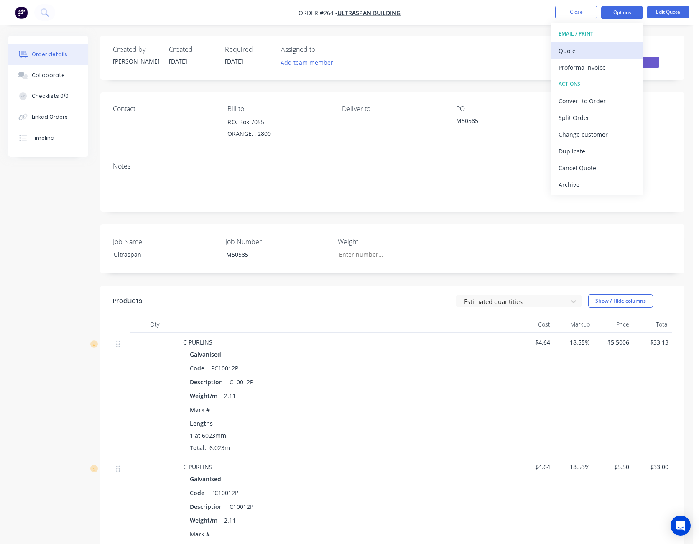
click at [611, 51] on div "Quote" at bounding box center [596, 51] width 77 height 12
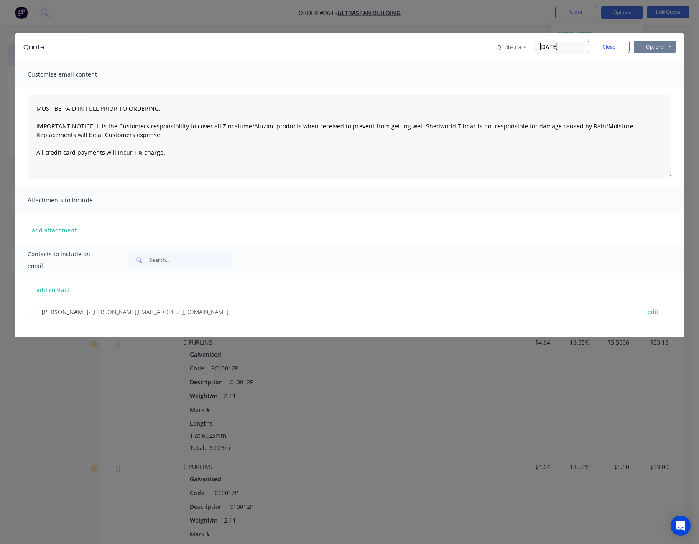
click at [649, 43] on button "Options" at bounding box center [655, 47] width 42 height 13
click at [655, 77] on button "Print" at bounding box center [661, 76] width 54 height 14
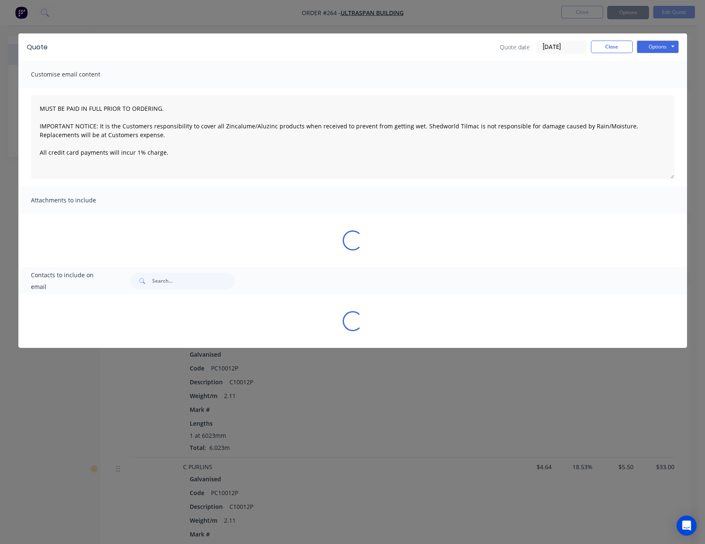
type textarea "MUST BE PAID IN FULL PRIOR TO ORDERING. IMPORTANT NOTICE: It is the Customers r…"
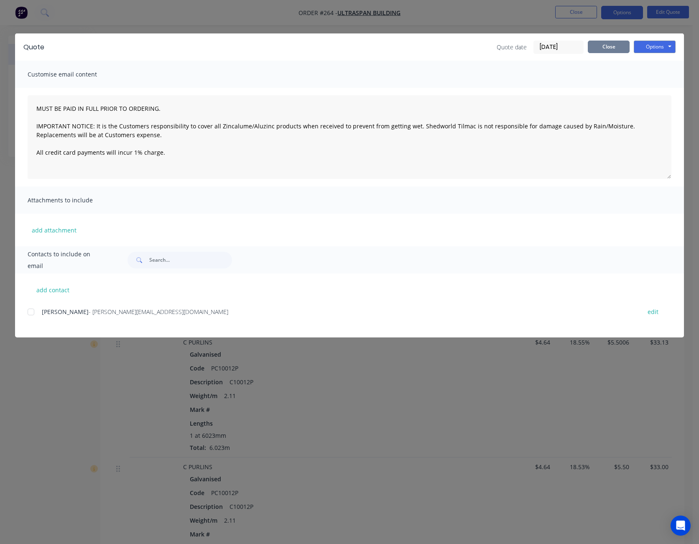
click at [615, 42] on button "Close" at bounding box center [609, 47] width 42 height 13
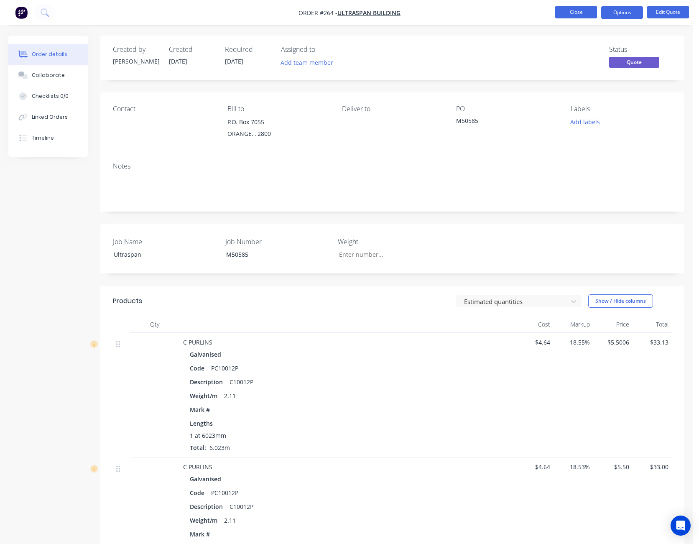
click at [578, 8] on button "Close" at bounding box center [576, 12] width 42 height 13
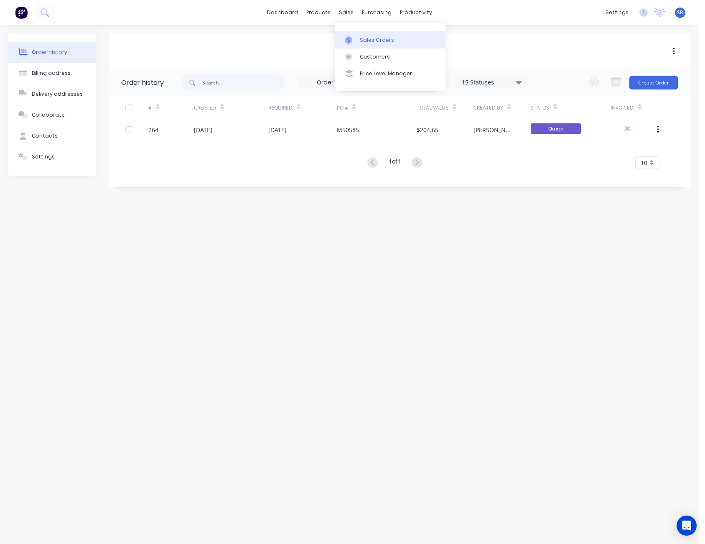
click at [365, 34] on link "Sales Orders" at bounding box center [390, 39] width 111 height 17
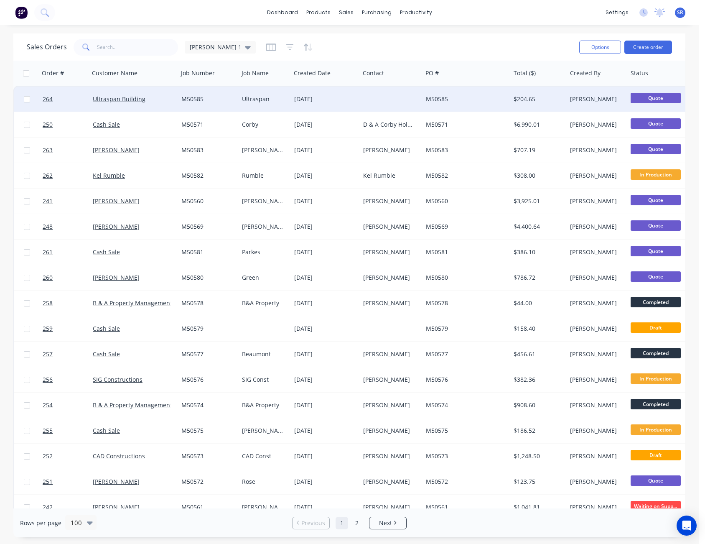
click at [454, 101] on div "M50585" at bounding box center [464, 99] width 77 height 8
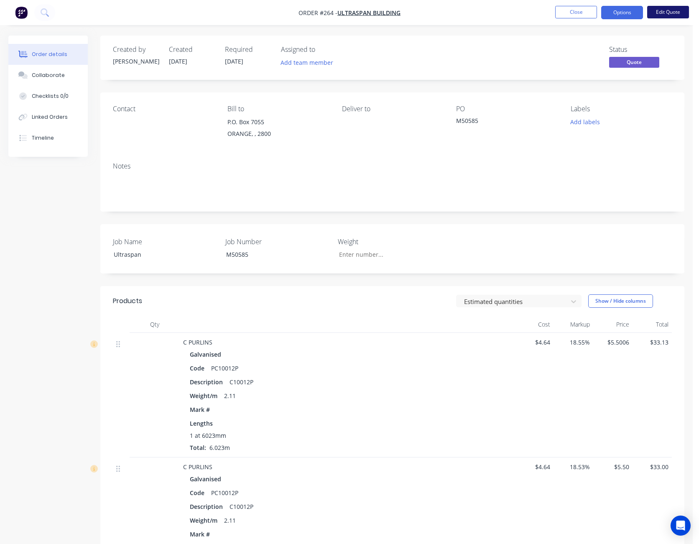
click at [675, 12] on button "Edit Quote" at bounding box center [668, 12] width 42 height 13
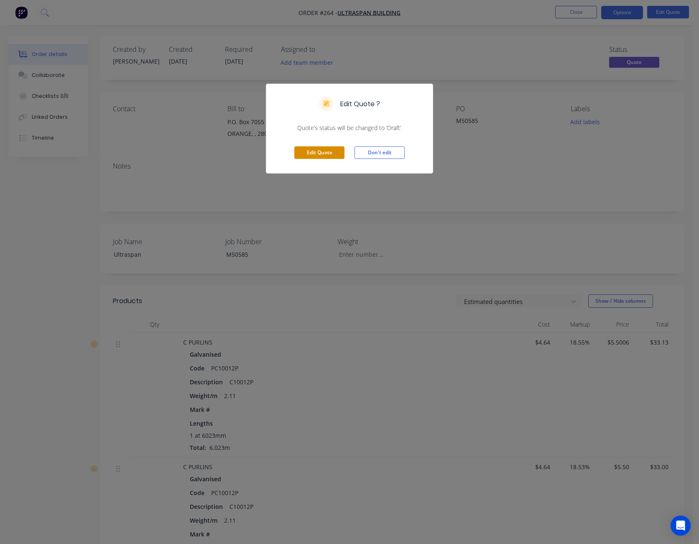
click at [328, 154] on button "Edit Quote" at bounding box center [319, 152] width 50 height 13
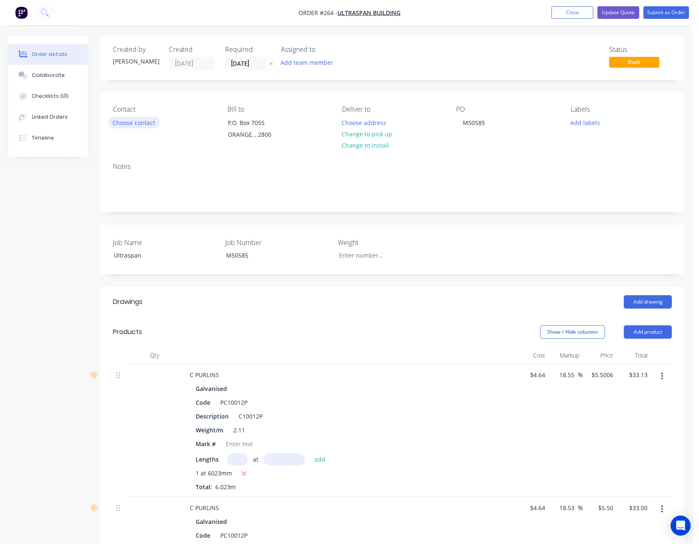
click at [138, 122] on button "Choose contact" at bounding box center [133, 122] width 51 height 11
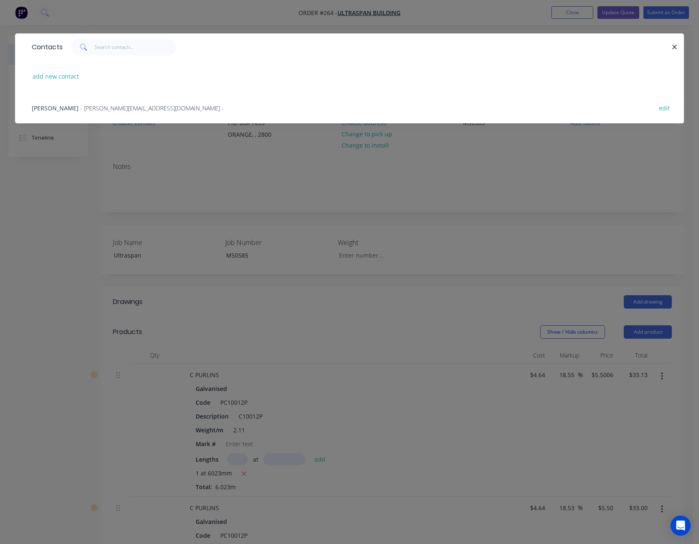
click at [112, 105] on span "- [PERSON_NAME][EMAIL_ADDRESS][DOMAIN_NAME] -" at bounding box center [151, 108] width 143 height 8
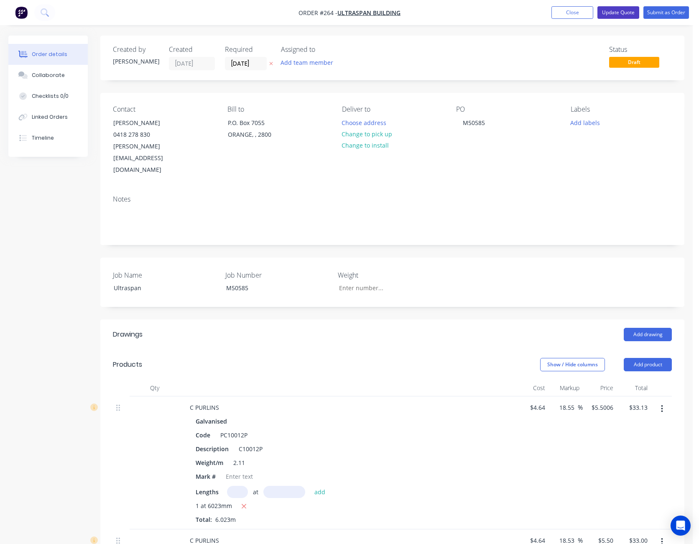
click at [632, 14] on button "Update Quote" at bounding box center [618, 12] width 42 height 13
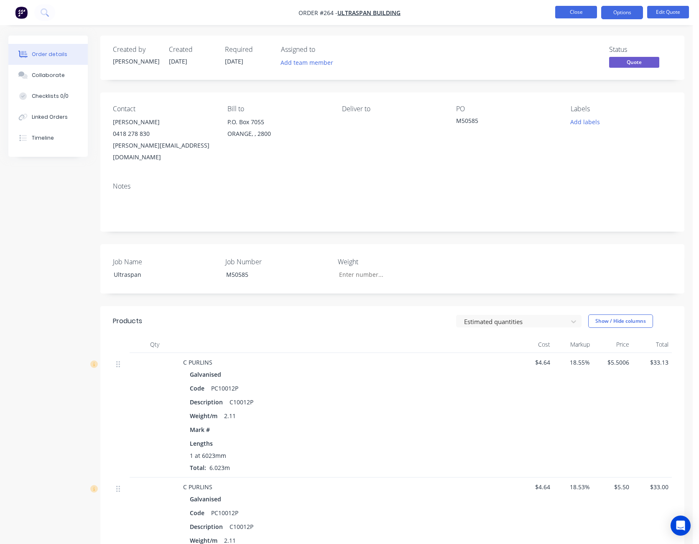
click at [570, 14] on button "Close" at bounding box center [576, 12] width 42 height 13
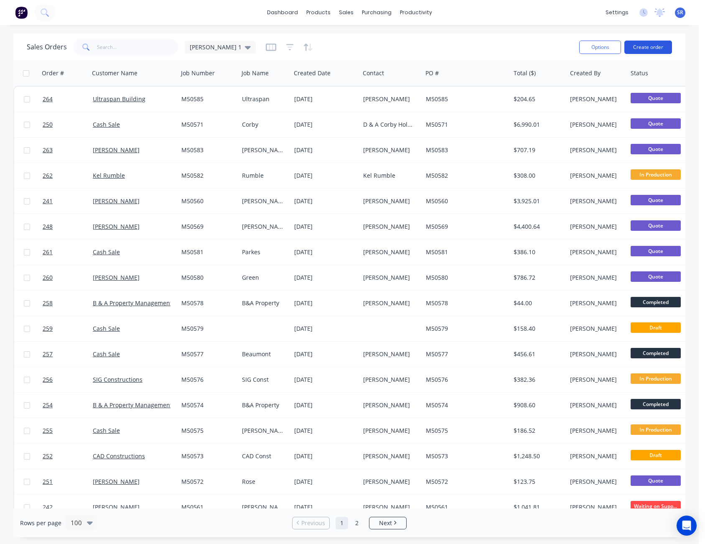
click at [657, 45] on button "Create order" at bounding box center [648, 47] width 48 height 13
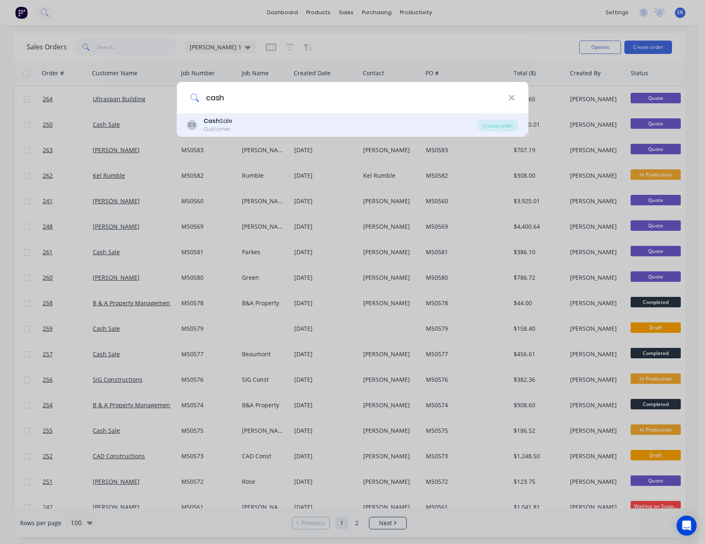
type input "cash"
click at [261, 124] on div "CS Cash Sale Customer" at bounding box center [332, 125] width 291 height 16
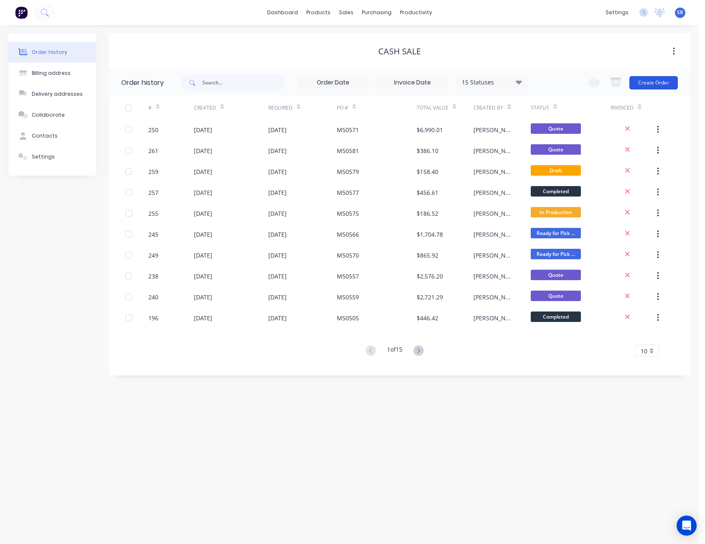
click at [658, 82] on button "Create Order" at bounding box center [653, 82] width 48 height 13
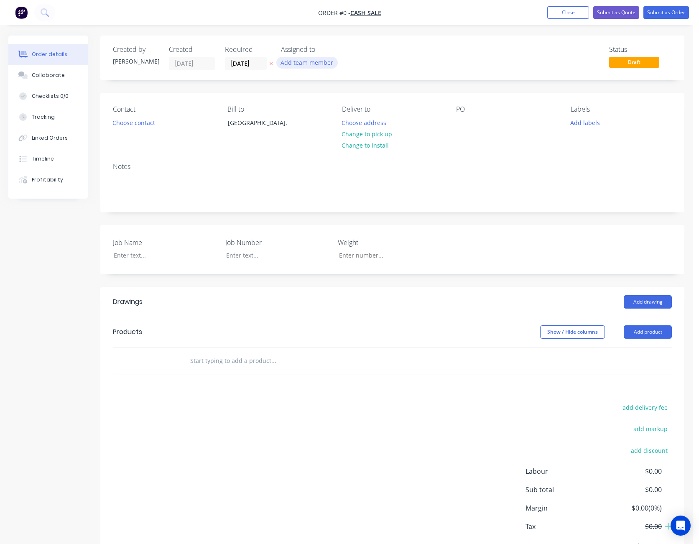
click at [308, 62] on button "Add team member" at bounding box center [306, 62] width 61 height 11
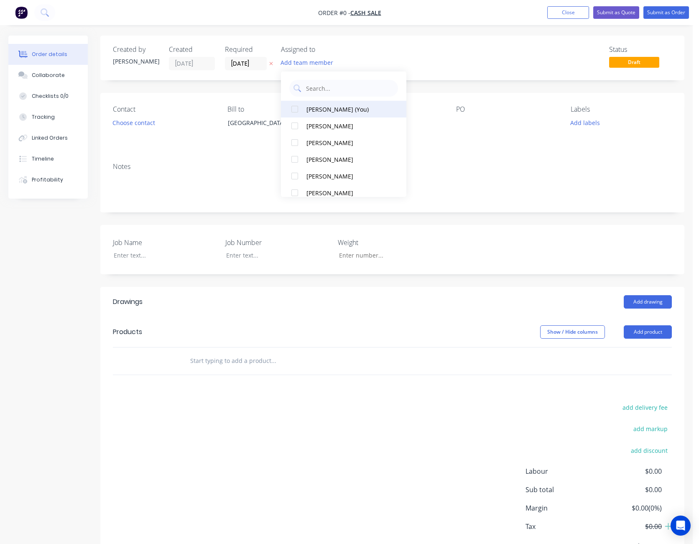
click at [317, 111] on div "[PERSON_NAME] (You)" at bounding box center [348, 109] width 84 height 9
click at [138, 121] on div "Order details Collaborate Checklists 0/0 Tracking Linked Orders Timeline Profit…" at bounding box center [346, 312] width 693 height 553
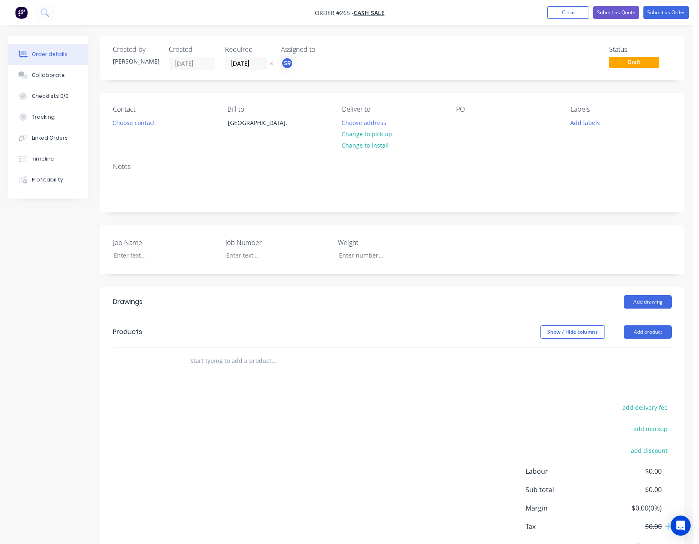
click at [138, 121] on button "Choose contact" at bounding box center [133, 122] width 51 height 11
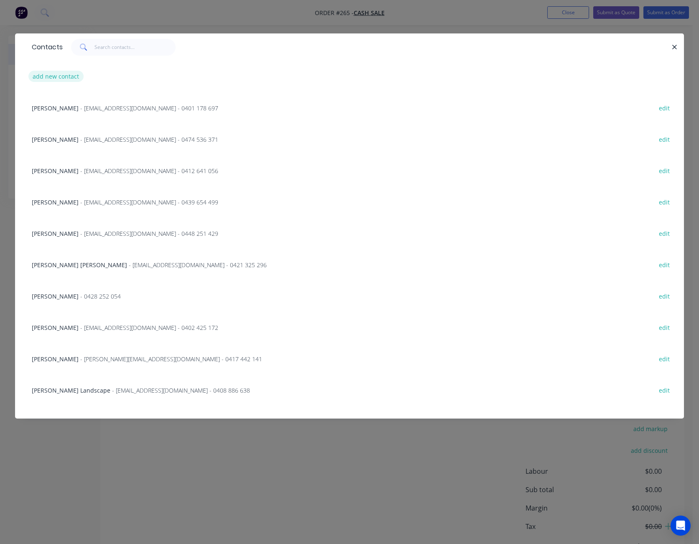
click at [71, 76] on button "add new contact" at bounding box center [55, 76] width 55 height 11
select select "AU"
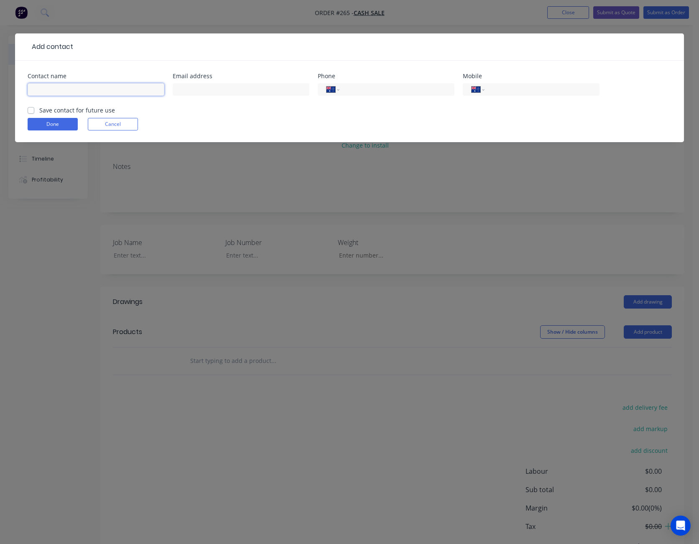
click at [82, 91] on input "text" at bounding box center [96, 89] width 137 height 13
type input "Shell MacMahon"
click at [506, 89] on input "tel" at bounding box center [540, 90] width 100 height 10
click at [217, 94] on input "text" at bounding box center [241, 89] width 137 height 13
type input "[EMAIL_ADDRESS][DOMAIN_NAME]"
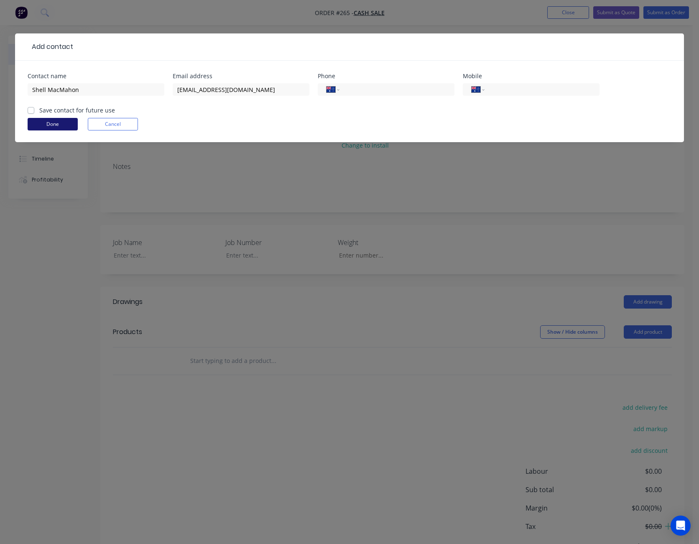
click at [51, 122] on button "Done" at bounding box center [53, 124] width 50 height 13
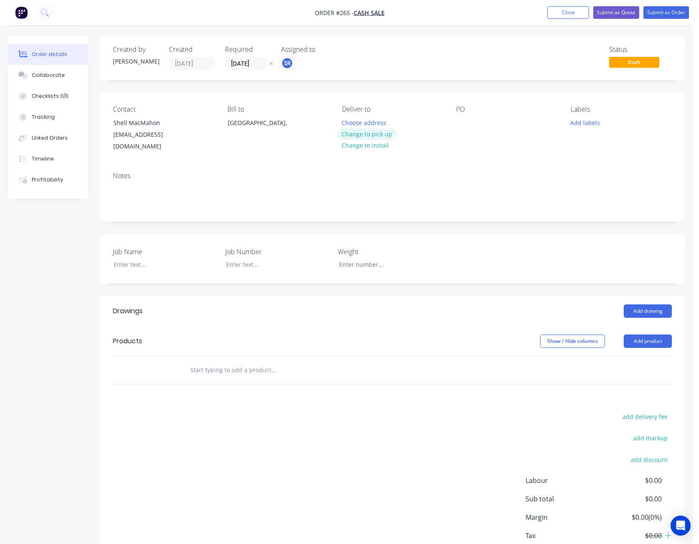
click at [378, 136] on button "Change to pick up" at bounding box center [366, 133] width 59 height 11
click at [463, 124] on div at bounding box center [462, 123] width 13 height 12
click at [131, 258] on div at bounding box center [159, 264] width 104 height 12
click at [639, 334] on button "Add product" at bounding box center [648, 340] width 48 height 13
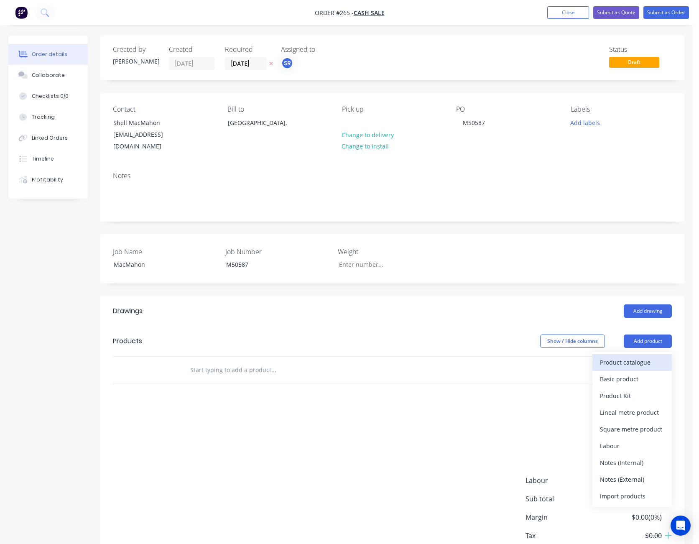
click at [637, 356] on div "Product catalogue" at bounding box center [632, 362] width 64 height 12
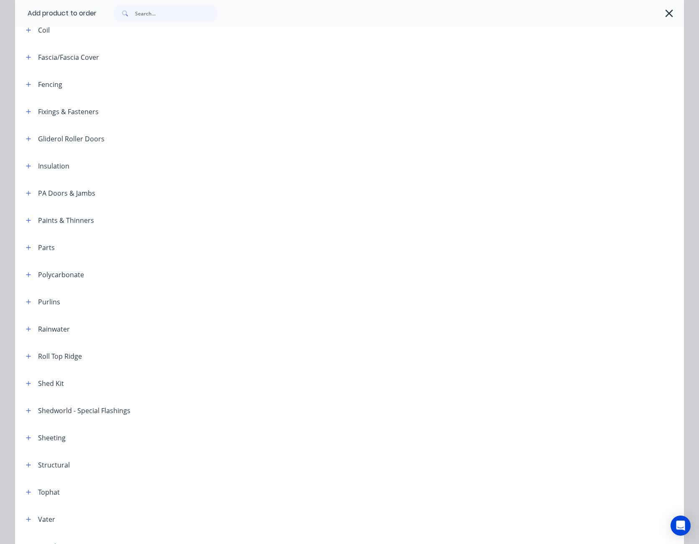
scroll to position [151, 0]
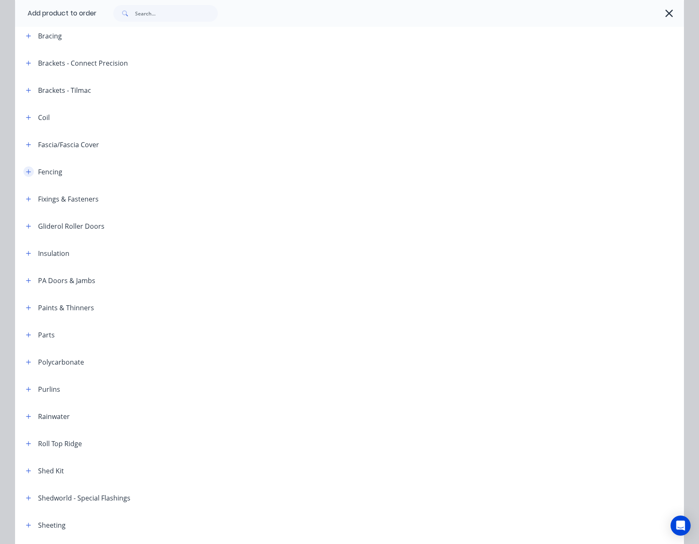
click at [26, 173] on icon "button" at bounding box center [28, 172] width 5 height 6
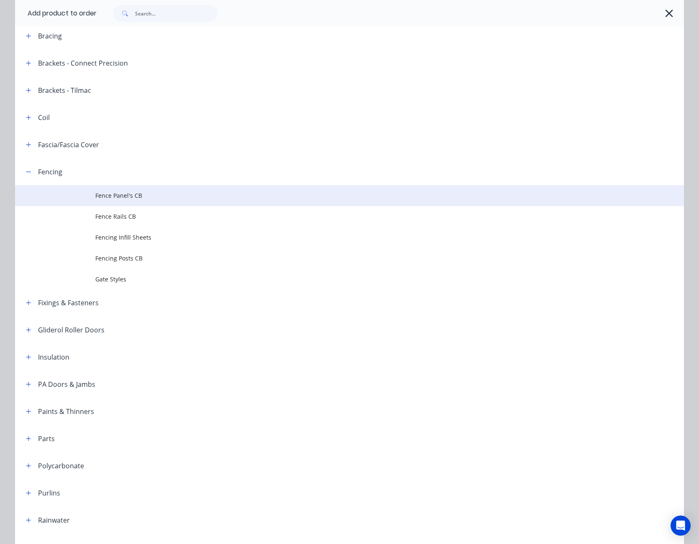
click at [130, 197] on span "Fence Panel's CB" at bounding box center [330, 195] width 471 height 9
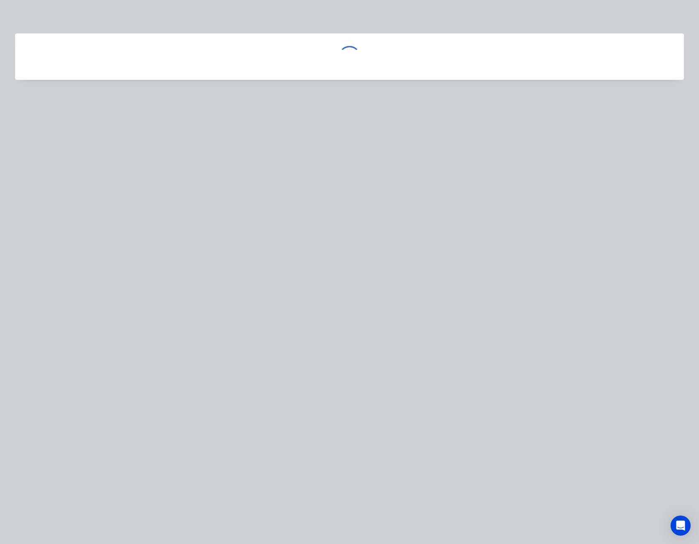
scroll to position [0, 0]
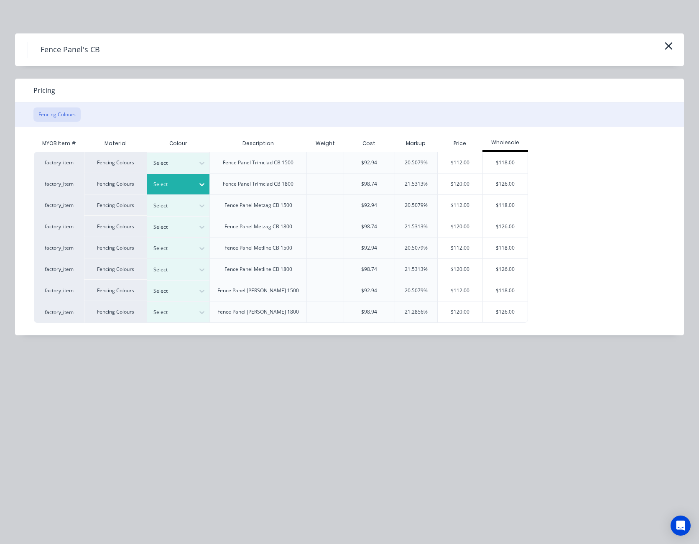
click at [199, 182] on icon at bounding box center [202, 184] width 8 height 8
click at [461, 185] on div "$120.00" at bounding box center [460, 183] width 45 height 21
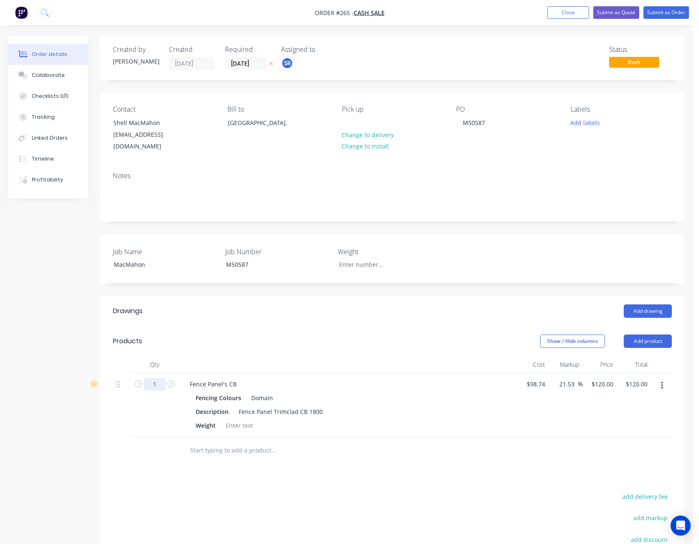
click at [153, 378] on input "1" at bounding box center [155, 384] width 22 height 13
type input "25"
type input "$3,000.00"
click at [647, 335] on button "Add product" at bounding box center [648, 340] width 48 height 13
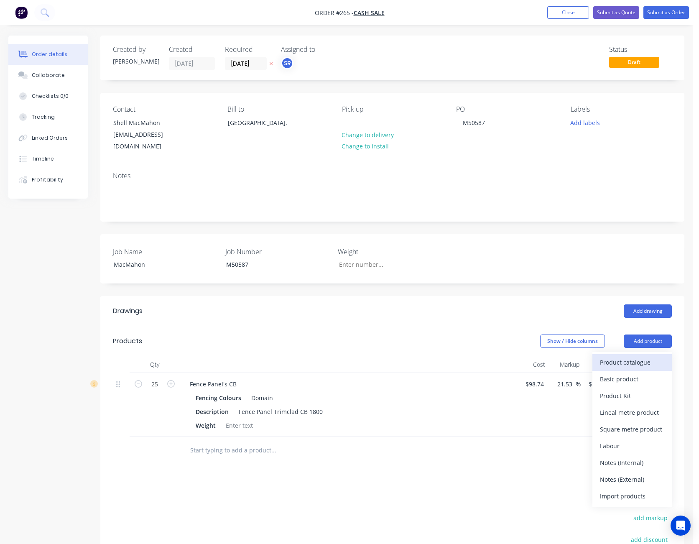
click at [642, 356] on div "Product catalogue" at bounding box center [632, 362] width 64 height 12
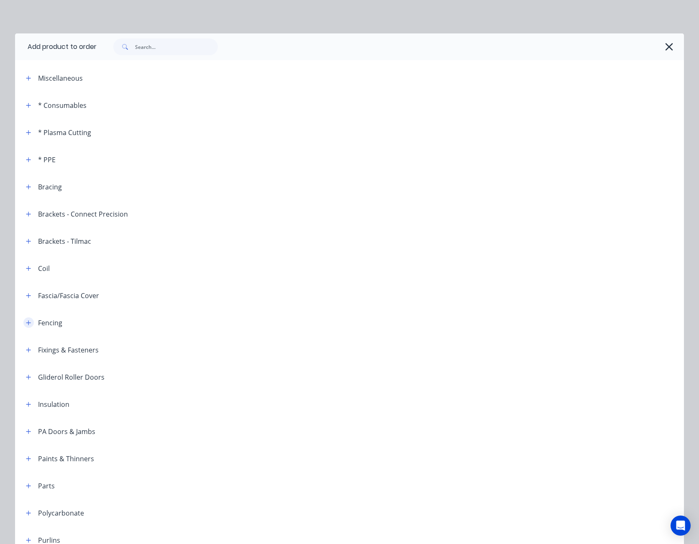
click at [26, 320] on icon "button" at bounding box center [28, 323] width 5 height 6
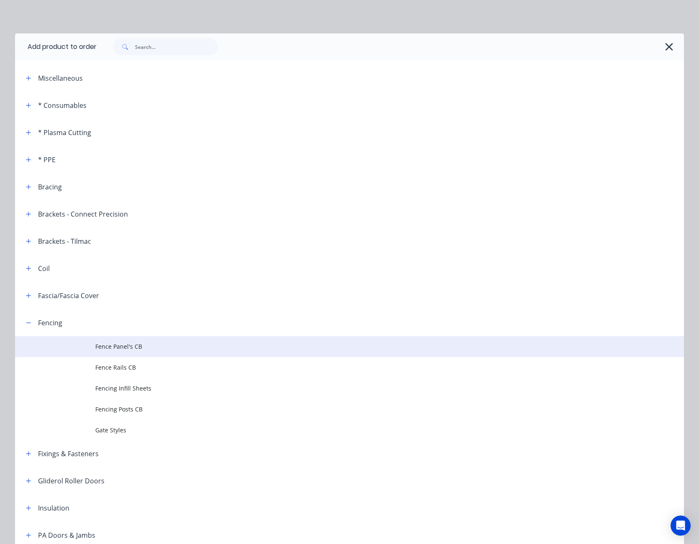
click at [113, 347] on span "Fence Panel's CB" at bounding box center [330, 346] width 471 height 9
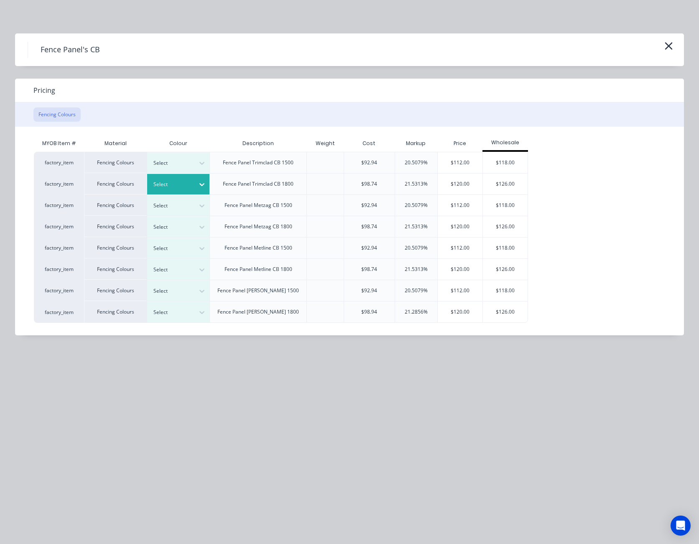
click at [198, 187] on icon at bounding box center [202, 184] width 8 height 8
click at [462, 187] on div "$120.00" at bounding box center [460, 183] width 45 height 21
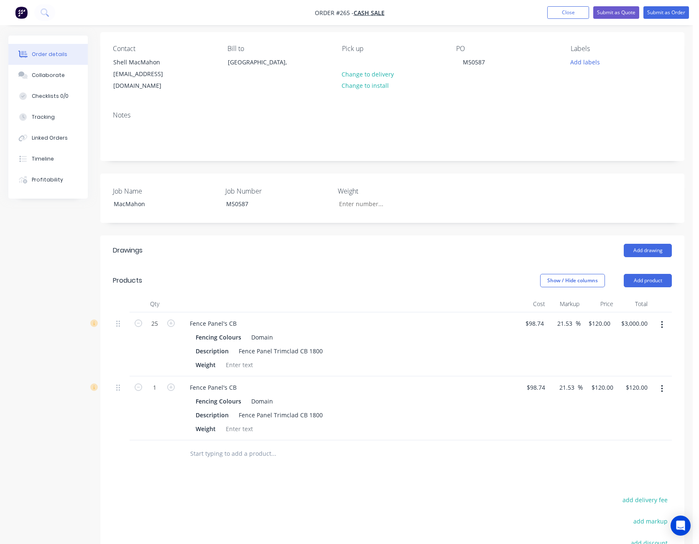
scroll to position [84, 0]
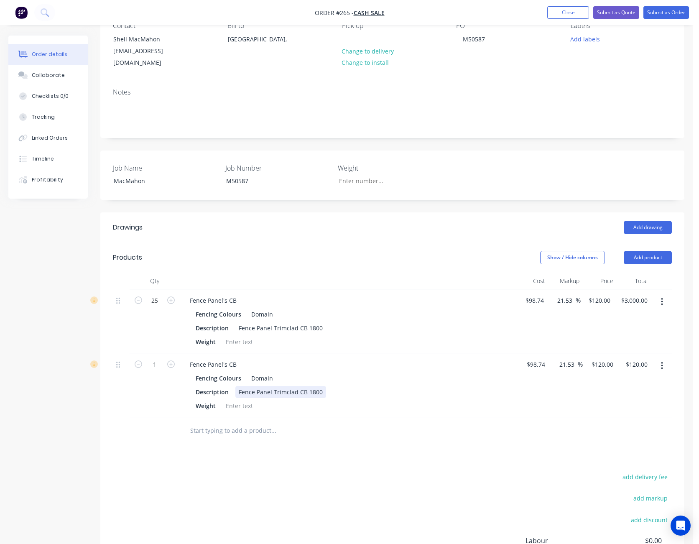
click at [320, 386] on div "Fence Panel Trimclad CB 1800" at bounding box center [280, 392] width 91 height 12
type input "$125.00"
type input "$151.9141"
type input "$151.91"
type input "$151.9125"
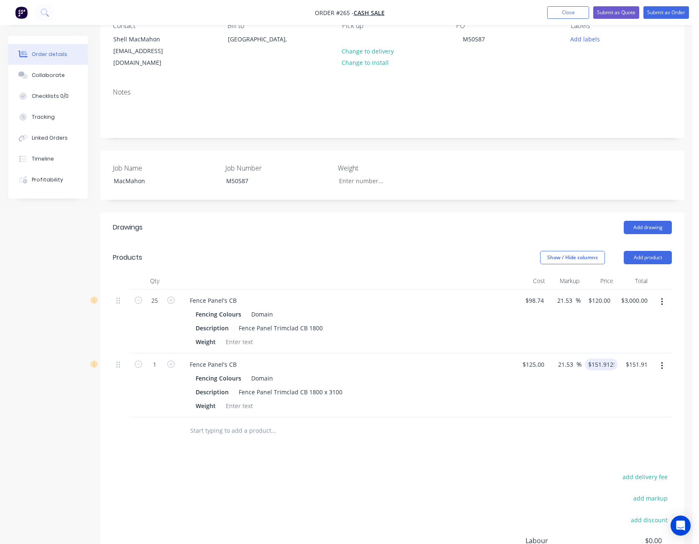
click at [372, 436] on div "Drawings Add drawing Products Show / Hide columns Add product Qty Cost Markup P…" at bounding box center [392, 428] width 584 height 433
click at [650, 251] on button "Add product" at bounding box center [648, 257] width 48 height 13
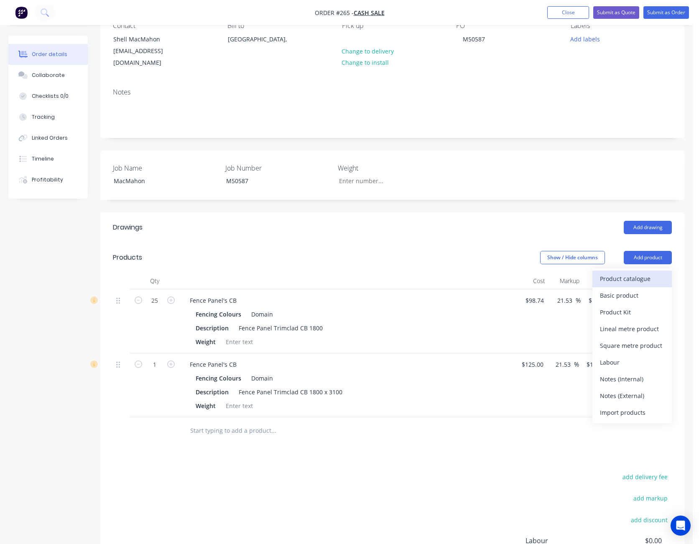
click at [645, 273] on div "Product catalogue" at bounding box center [632, 279] width 64 height 12
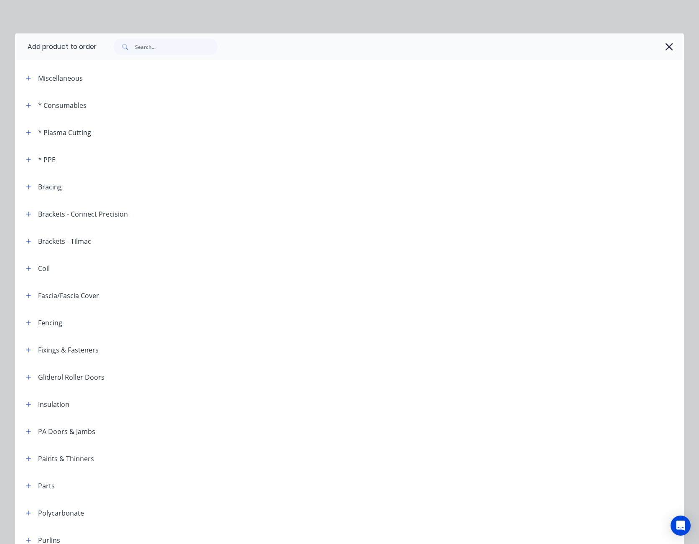
scroll to position [42, 0]
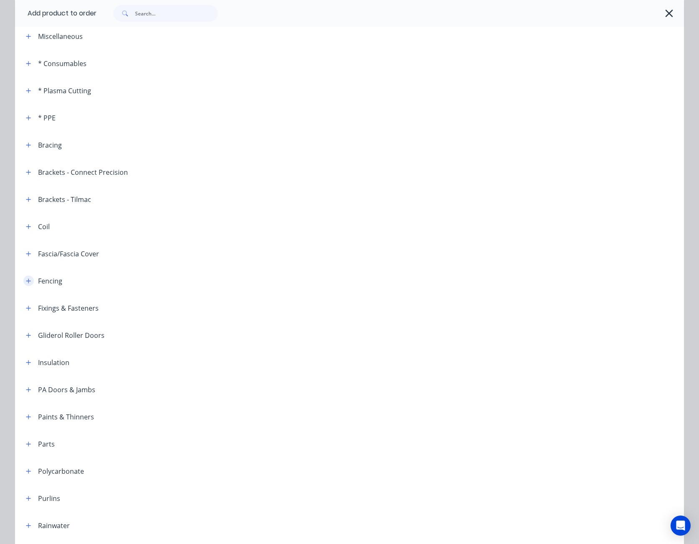
click at [26, 280] on icon "button" at bounding box center [28, 280] width 5 height 5
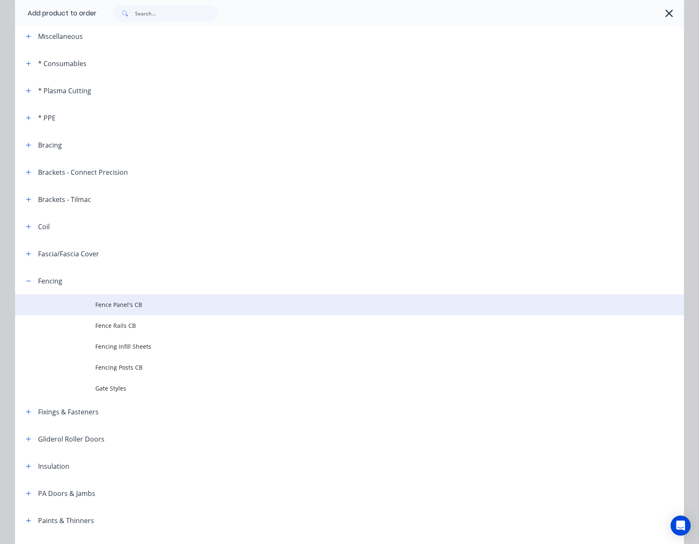
click at [133, 305] on span "Fence Panel's CB" at bounding box center [330, 304] width 471 height 9
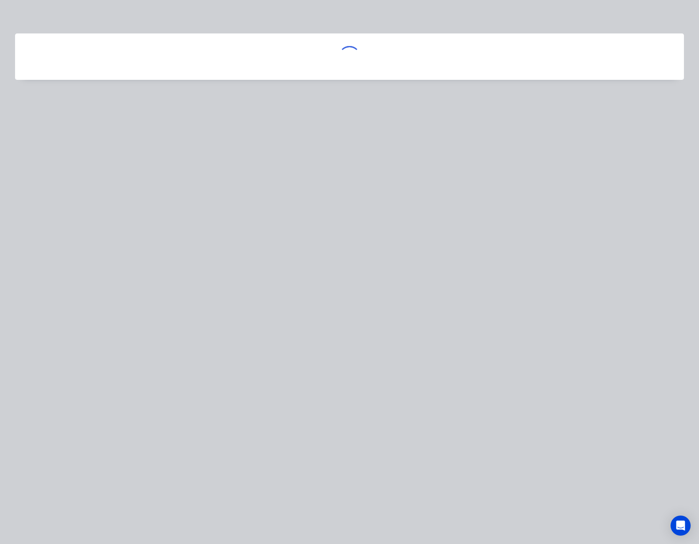
scroll to position [0, 0]
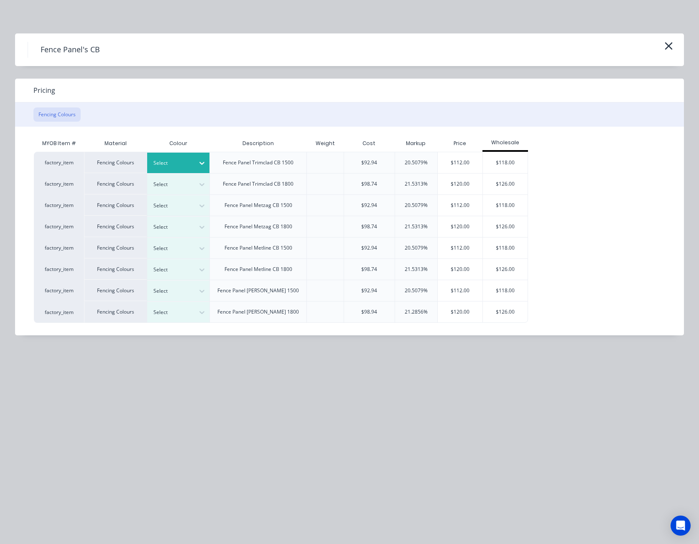
click at [207, 162] on div at bounding box center [201, 162] width 15 height 13
click at [104, 496] on div "Domain" at bounding box center [52, 503] width 104 height 15
click at [466, 160] on div "$112.00" at bounding box center [460, 162] width 45 height 21
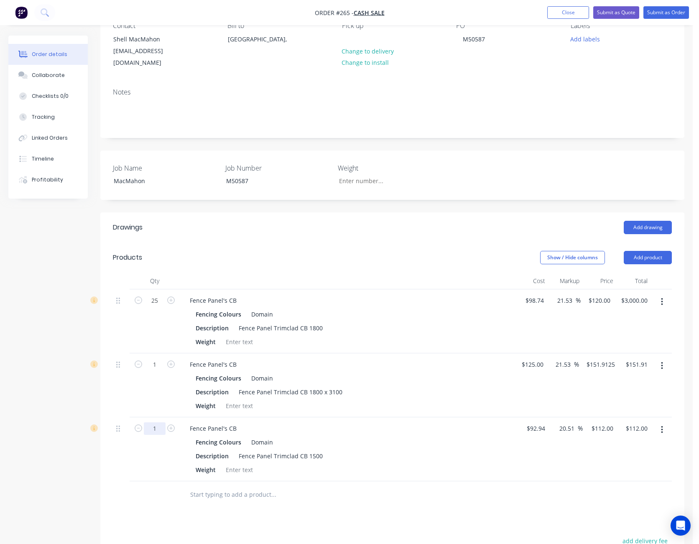
click at [153, 422] on input "1" at bounding box center [155, 428] width 22 height 13
type input "7"
type input "$784.00"
click at [611, 423] on input "112" at bounding box center [609, 428] width 14 height 12
type input "115"
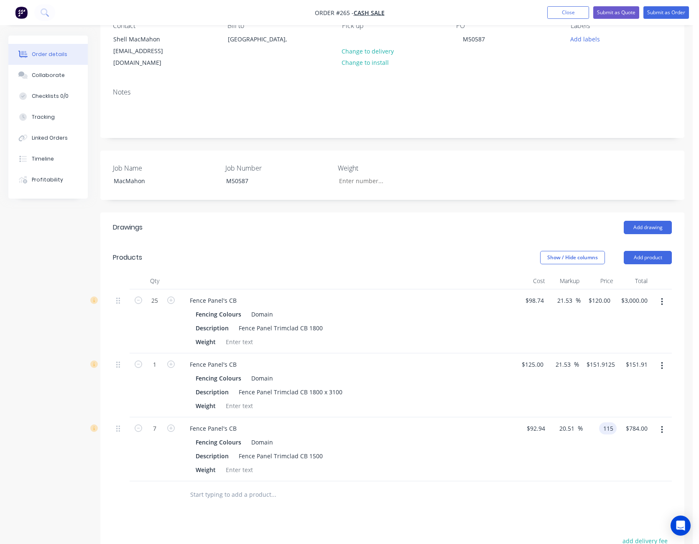
type input "23.74"
type input "$115.00"
type input "$805.00"
click at [579, 502] on div "Drawings Add drawing Products Show / Hide columns Add product Qty Cost Markup P…" at bounding box center [392, 460] width 584 height 497
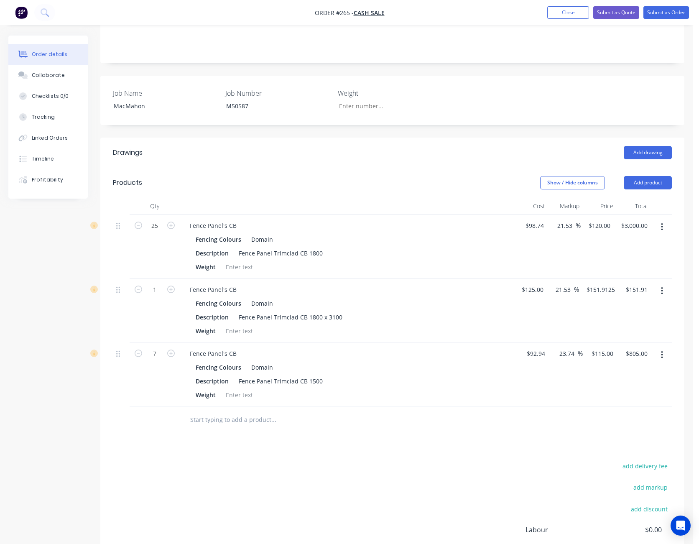
scroll to position [209, 0]
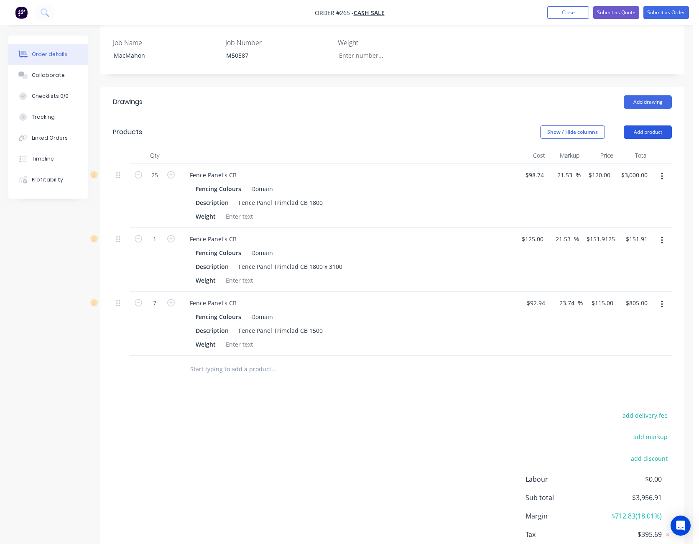
click at [648, 125] on button "Add product" at bounding box center [648, 131] width 48 height 13
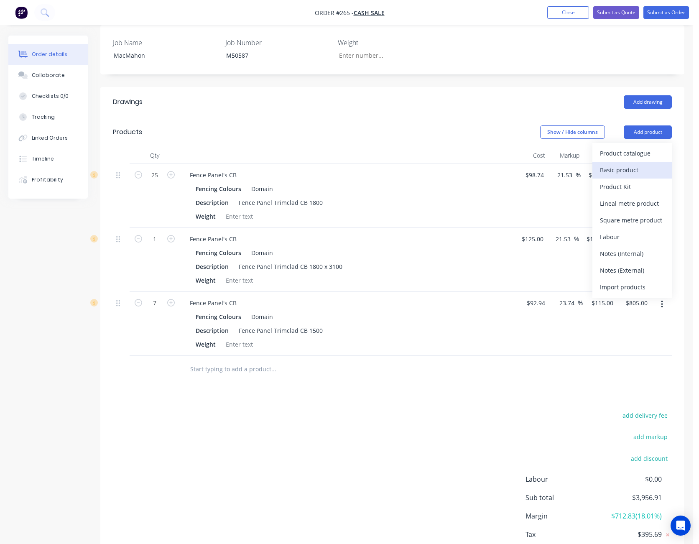
click at [639, 164] on div "Basic product" at bounding box center [632, 170] width 64 height 12
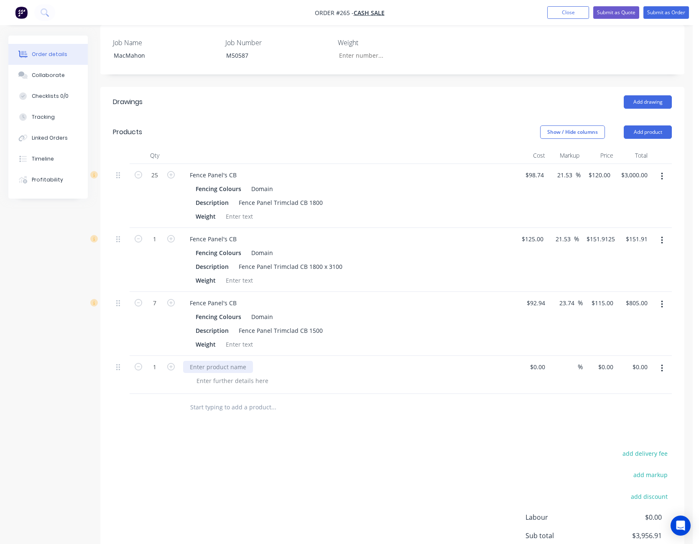
click at [209, 361] on div at bounding box center [218, 367] width 70 height 12
click at [260, 361] on div "Double Gate Frames 2975 x 1800h" at bounding box center [237, 367] width 109 height 12
click at [234, 375] on div at bounding box center [232, 381] width 85 height 12
click at [229, 375] on div at bounding box center [232, 381] width 85 height 12
click at [534, 357] on div "$0.00" at bounding box center [531, 375] width 34 height 38
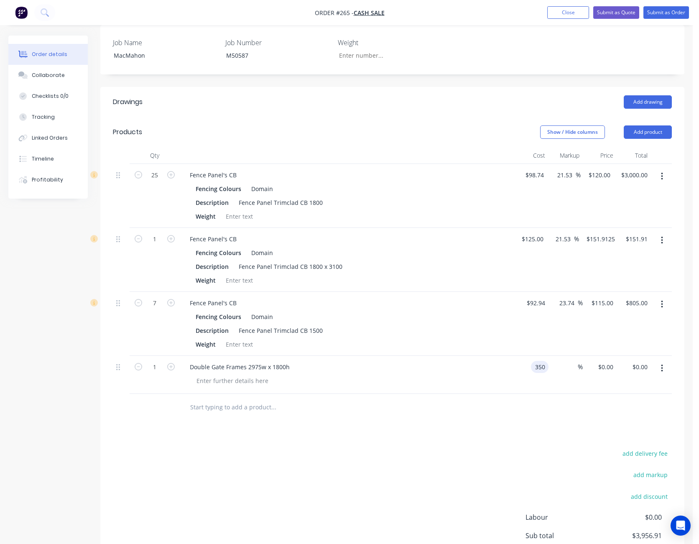
type input "$350.00"
type input "20"
type input "420"
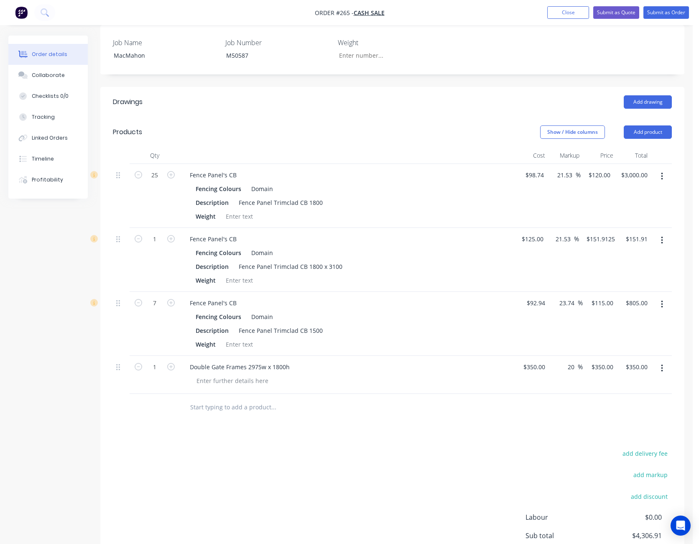
type input "$420.00"
click at [550, 394] on div at bounding box center [392, 407] width 559 height 27
click at [646, 125] on button "Add product" at bounding box center [648, 131] width 48 height 13
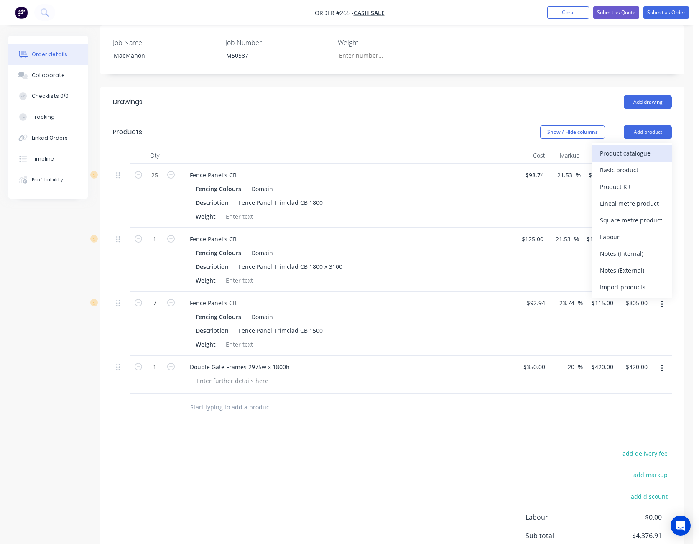
click at [642, 147] on div "Product catalogue" at bounding box center [632, 153] width 64 height 12
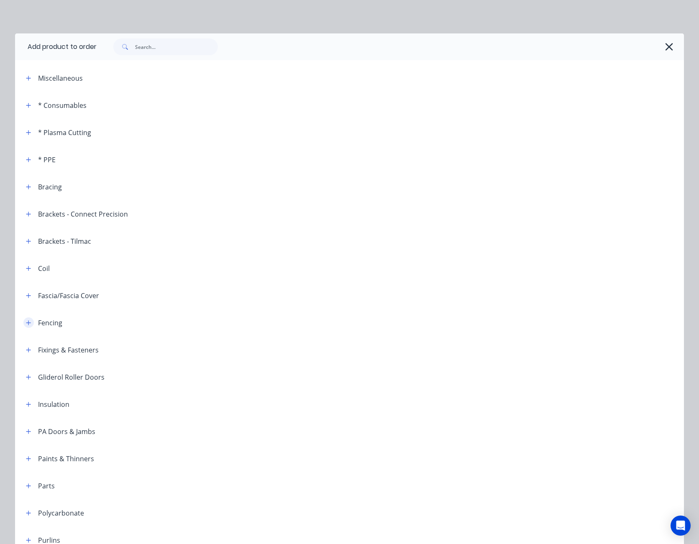
click at [26, 323] on icon "button" at bounding box center [28, 322] width 5 height 5
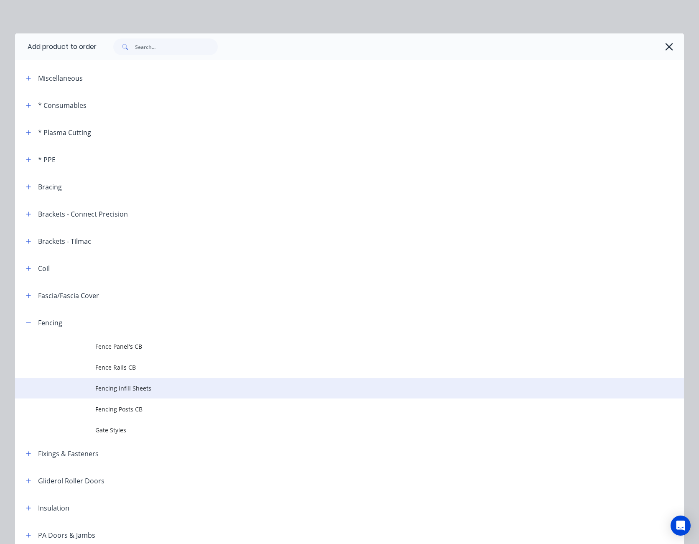
click at [112, 384] on span "Fencing Infill Sheets" at bounding box center [330, 388] width 471 height 9
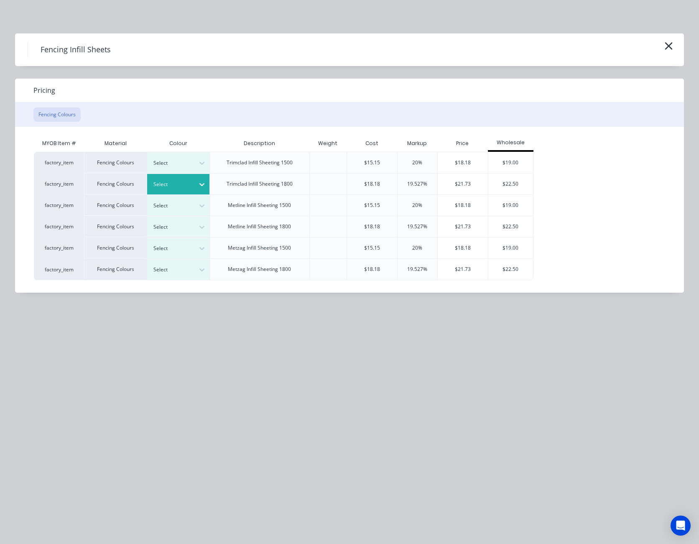
click at [201, 184] on icon at bounding box center [201, 184] width 5 height 3
click at [104, 371] on div "Domain" at bounding box center [52, 378] width 104 height 15
click at [467, 181] on div "$21.73" at bounding box center [463, 183] width 51 height 21
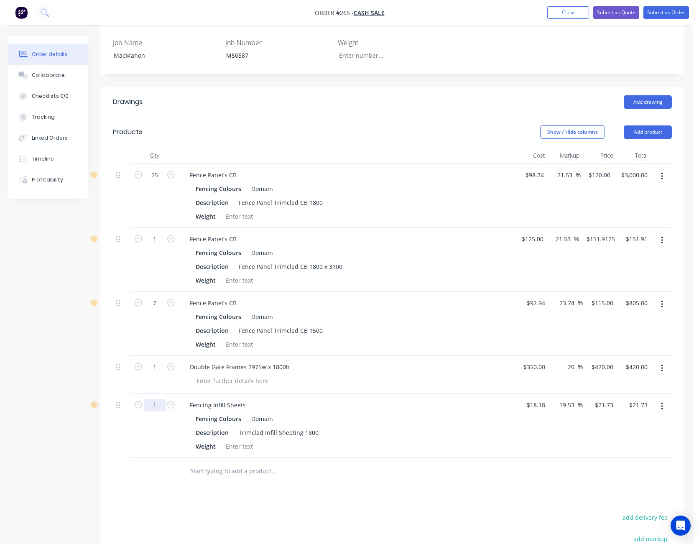
click at [151, 399] on input "1" at bounding box center [155, 405] width 22 height 13
type input "8"
type input "$173.84"
click at [569, 399] on input "19.53" at bounding box center [567, 405] width 19 height 12
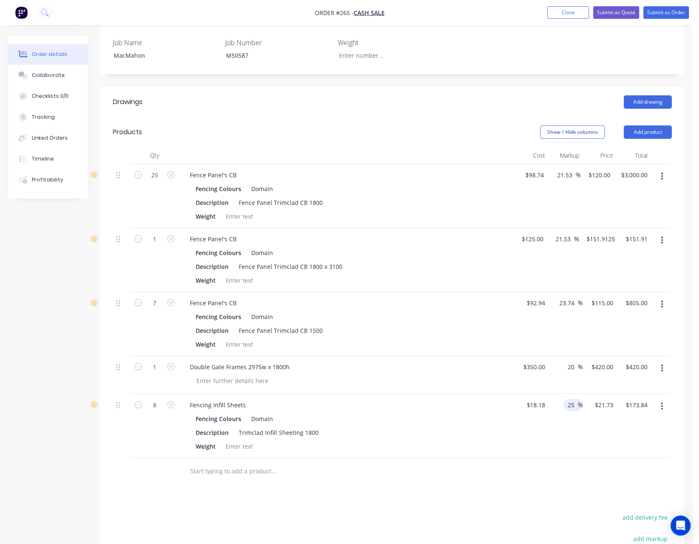
type input "25"
type input "22.725"
type input "$181.80"
type input "$22.725"
click at [562, 461] on div at bounding box center [392, 471] width 559 height 27
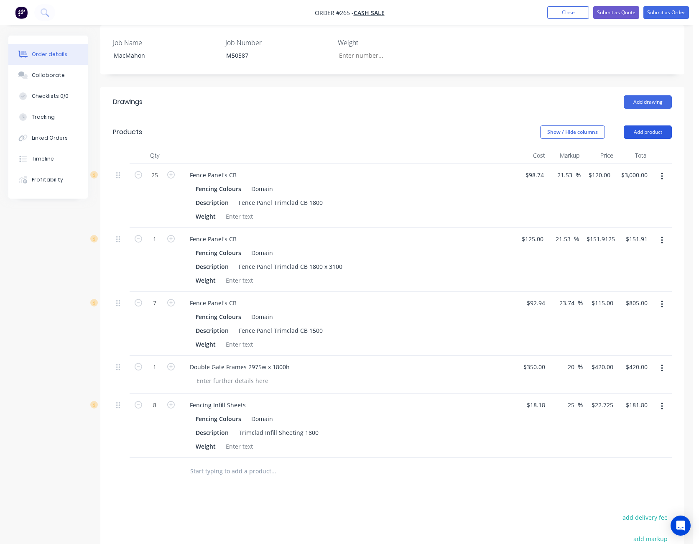
click at [656, 125] on button "Add product" at bounding box center [648, 131] width 48 height 13
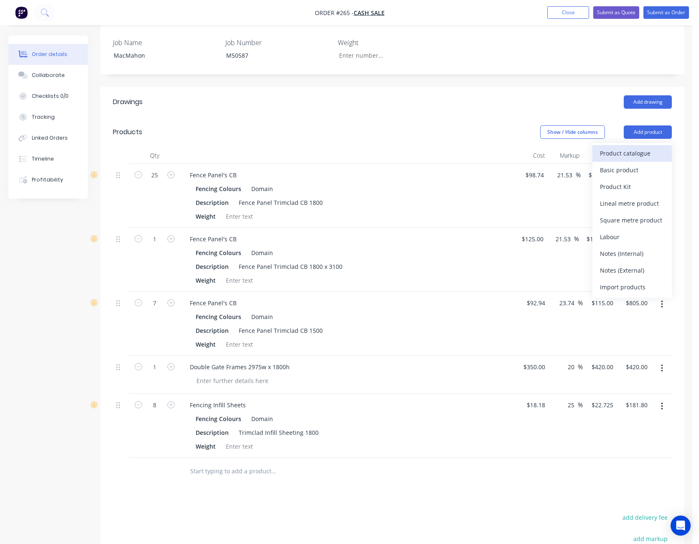
click at [642, 147] on div "Product catalogue" at bounding box center [632, 153] width 64 height 12
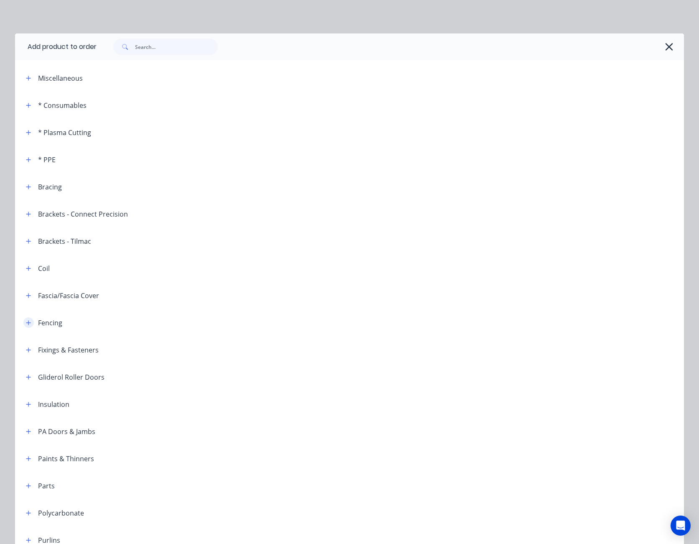
click at [26, 323] on icon "button" at bounding box center [28, 322] width 5 height 5
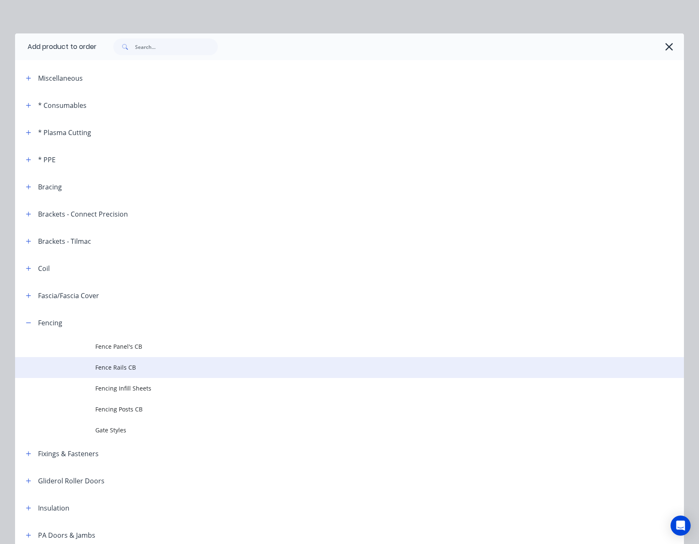
click at [120, 372] on span "Fence Rails CB" at bounding box center [330, 367] width 471 height 9
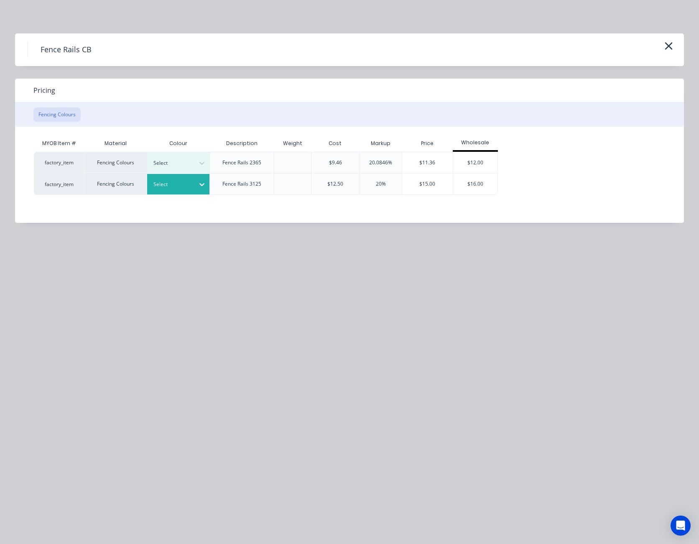
click at [200, 183] on icon at bounding box center [202, 184] width 8 height 8
click at [104, 371] on div "Domain" at bounding box center [52, 378] width 104 height 15
click at [436, 181] on div "$15.00" at bounding box center [427, 183] width 51 height 21
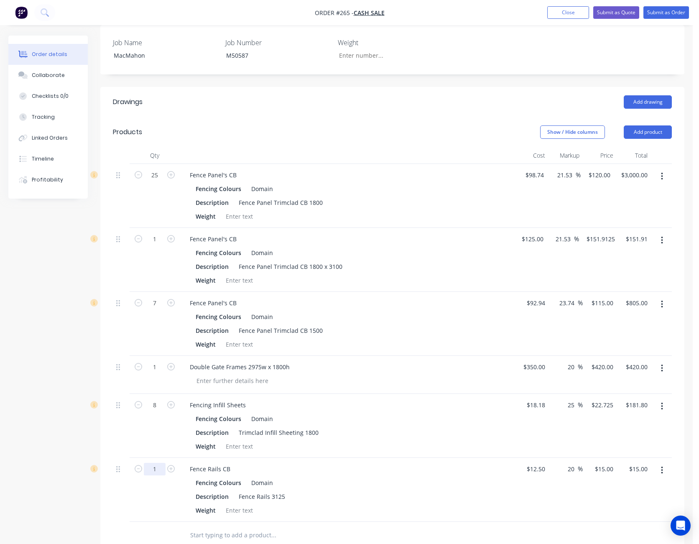
click at [154, 463] on input "1" at bounding box center [155, 469] width 22 height 13
type input "6"
type input "$90.00"
click at [572, 463] on input "20" at bounding box center [572, 469] width 11 height 12
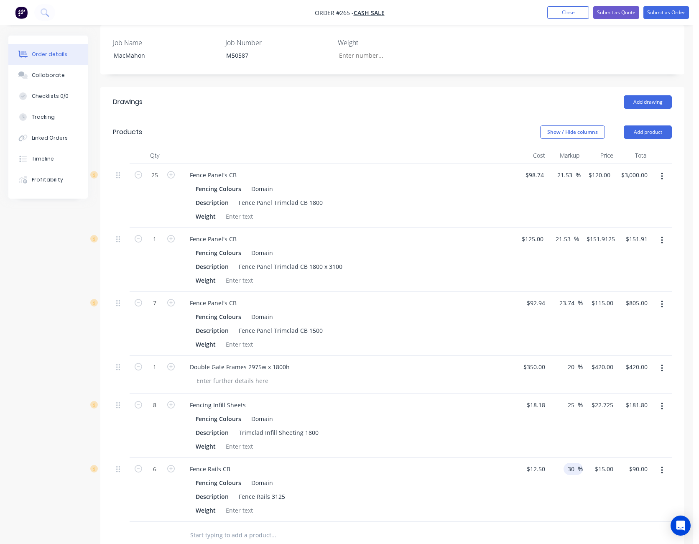
type input "30"
type input "16.25"
type input "$97.50"
type input "$16.25"
click at [600, 497] on div "$16.25 $16.25" at bounding box center [600, 490] width 34 height 64
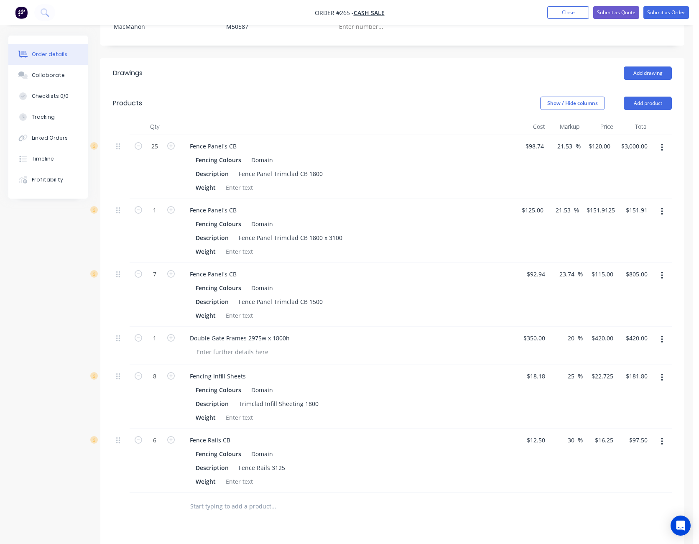
scroll to position [167, 0]
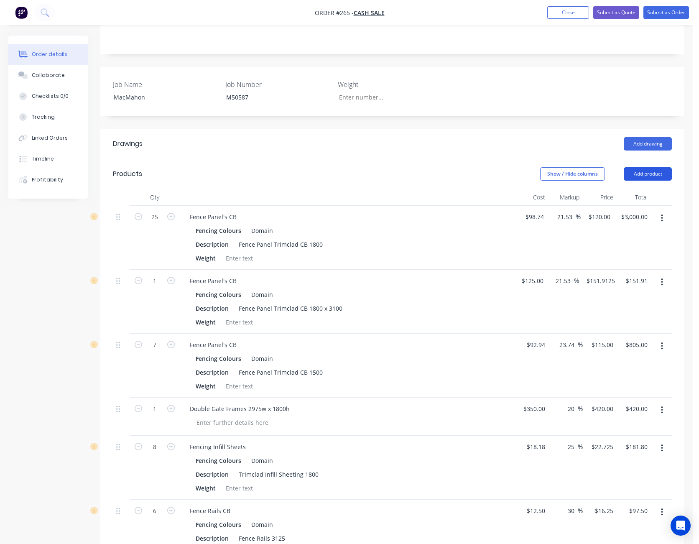
click at [649, 167] on button "Add product" at bounding box center [648, 173] width 48 height 13
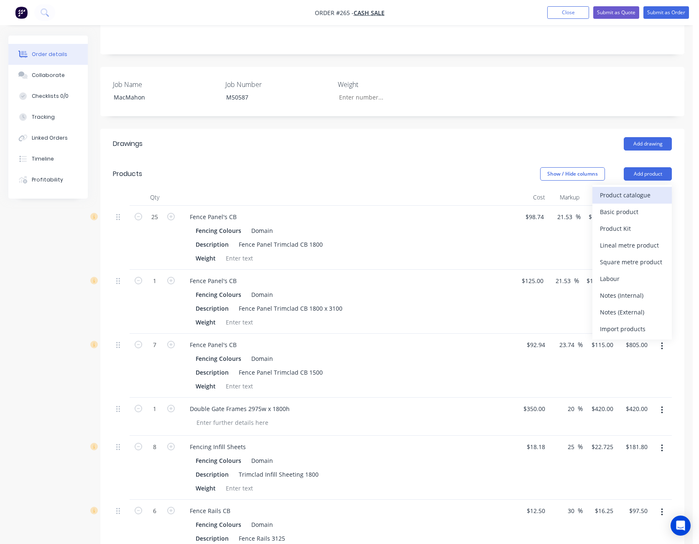
click at [648, 187] on button "Product catalogue" at bounding box center [631, 195] width 79 height 17
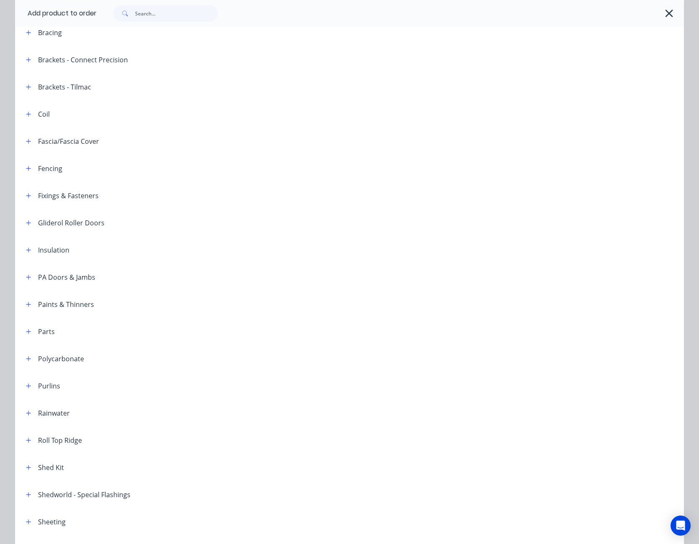
scroll to position [84, 0]
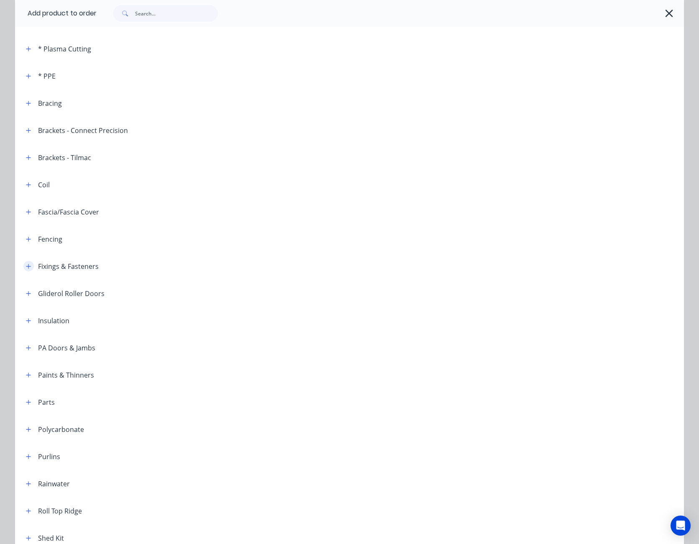
click at [26, 268] on icon "button" at bounding box center [28, 266] width 5 height 6
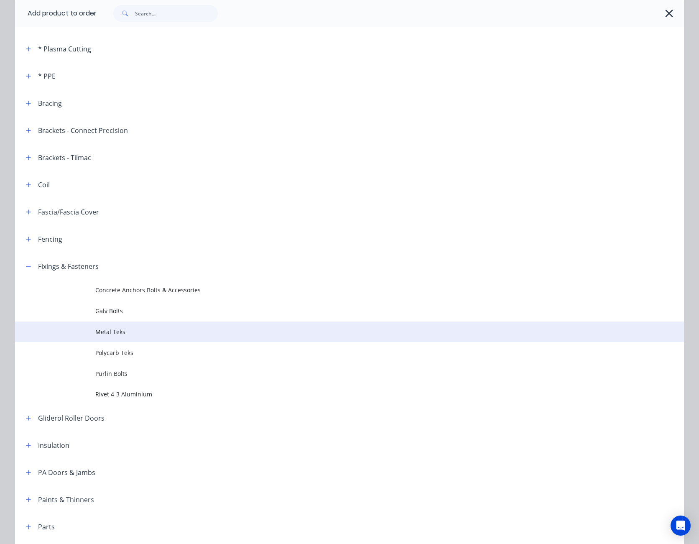
click at [102, 331] on span "Metal Teks" at bounding box center [330, 331] width 471 height 9
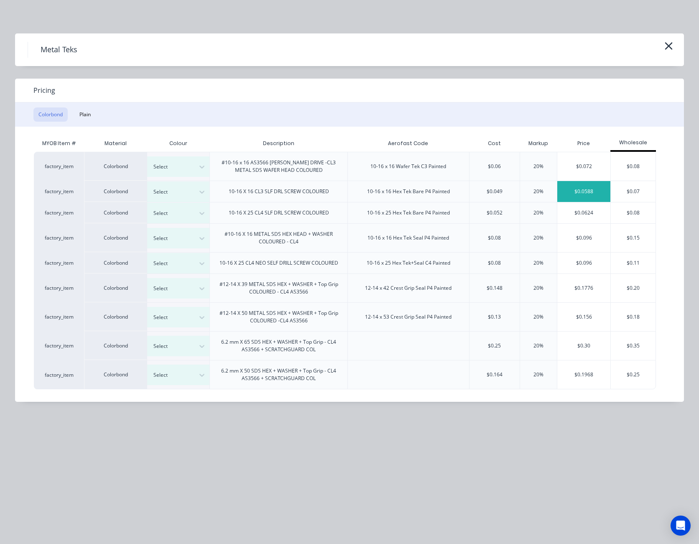
click at [589, 193] on div "$0.0588" at bounding box center [583, 191] width 53 height 21
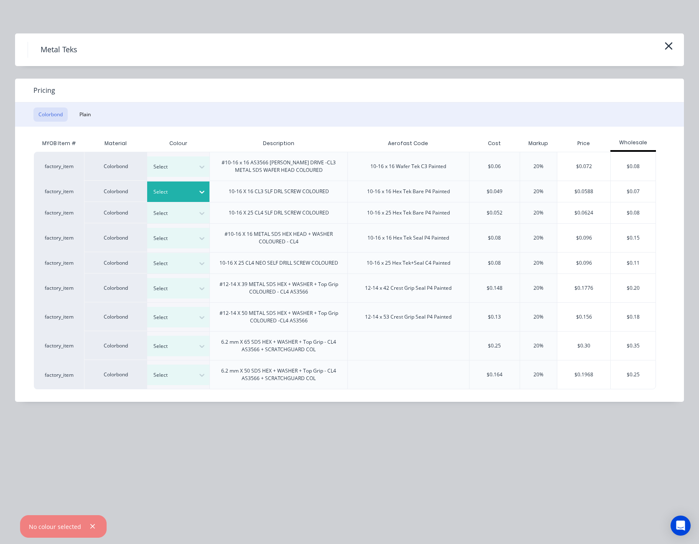
click at [202, 191] on icon at bounding box center [202, 192] width 8 height 8
click at [104, 397] on div "Classic Cream" at bounding box center [52, 404] width 104 height 15
click at [581, 190] on div "$0.0588" at bounding box center [583, 191] width 53 height 21
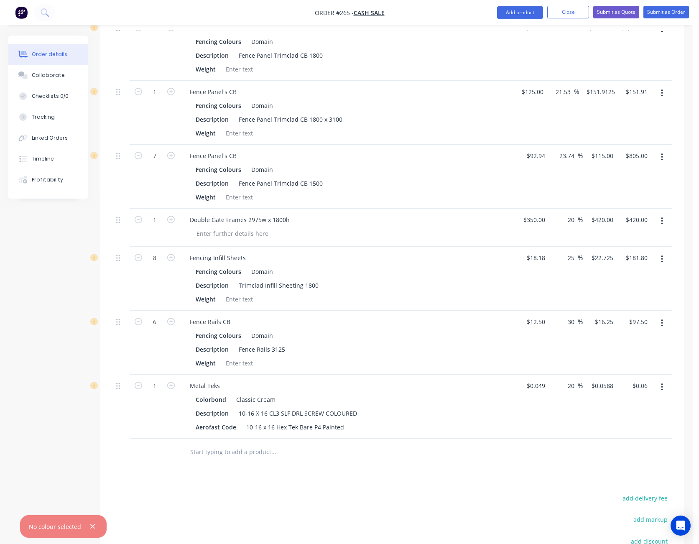
scroll to position [376, 0]
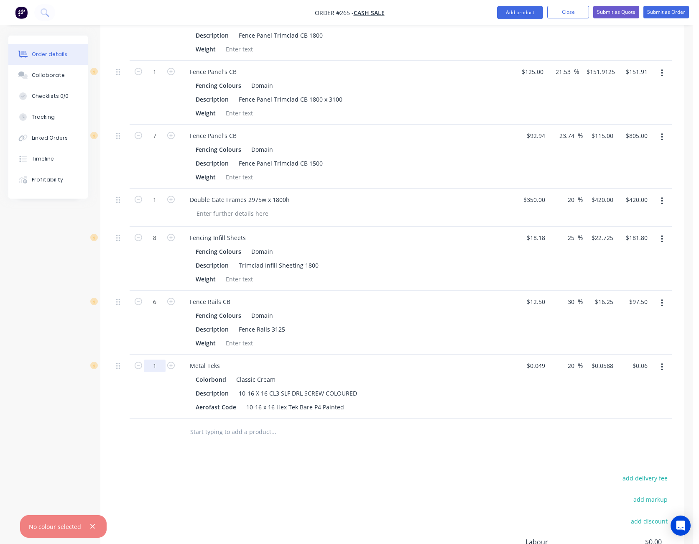
click at [154, 359] on input "1" at bounding box center [155, 365] width 22 height 13
type input "1000"
type input "$58.80"
click at [607, 359] on input "0.0588" at bounding box center [604, 365] width 26 height 12
type input "0.05"
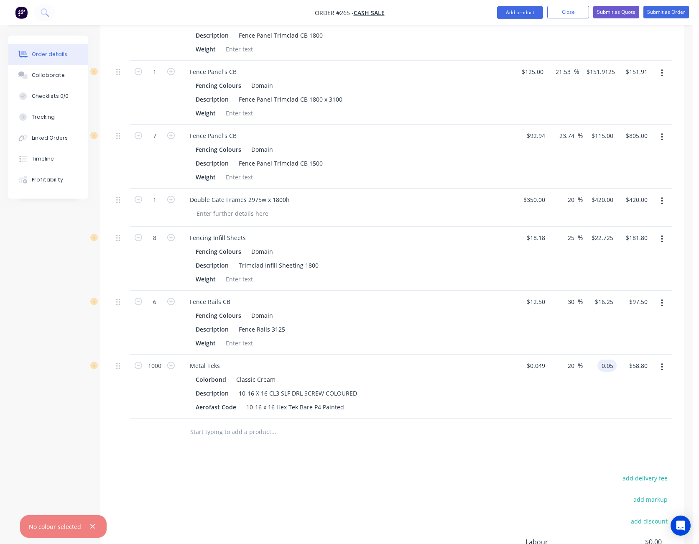
type input "2.04"
type input "$0.05"
type input "$50.00"
click at [563, 443] on div "Drawings Add drawing Products Show / Hide columns Add product Qty Cost Markup P…" at bounding box center [392, 283] width 584 height 726
click at [92, 527] on icon "button" at bounding box center [92, 526] width 5 height 8
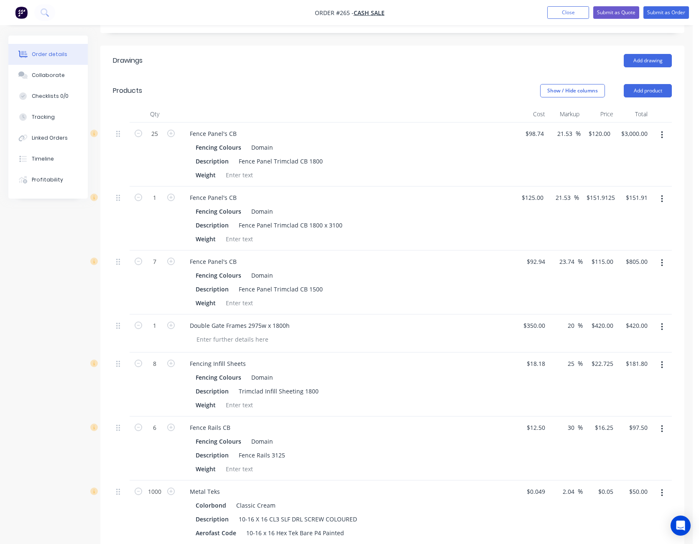
scroll to position [251, 0]
click at [288, 319] on div "Double Gate Frames 2975w x 1800h" at bounding box center [239, 325] width 113 height 12
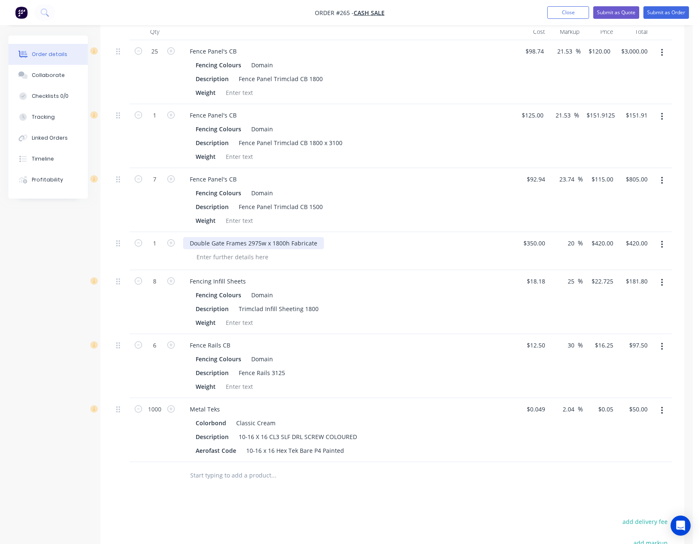
scroll to position [334, 0]
